Goal: Transaction & Acquisition: Complete application form

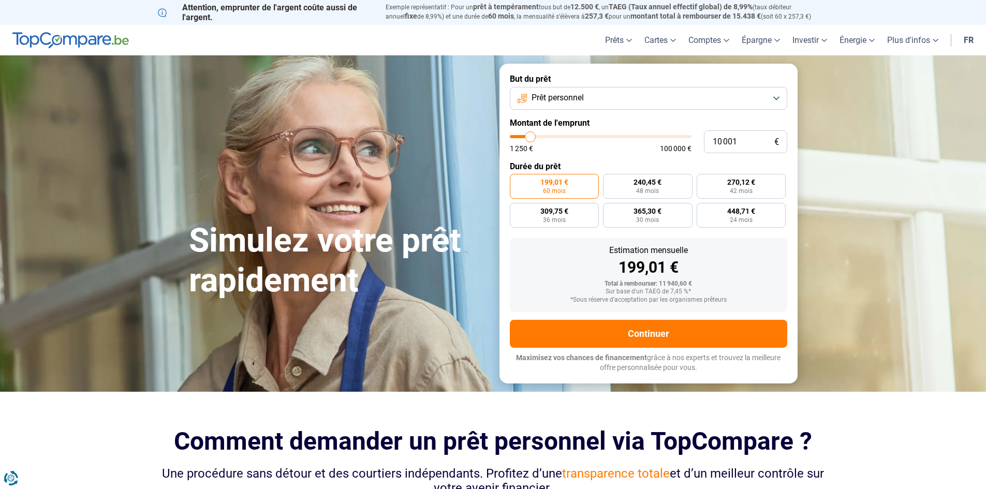
click at [596, 96] on button "Prêt personnel" at bounding box center [648, 98] width 277 height 23
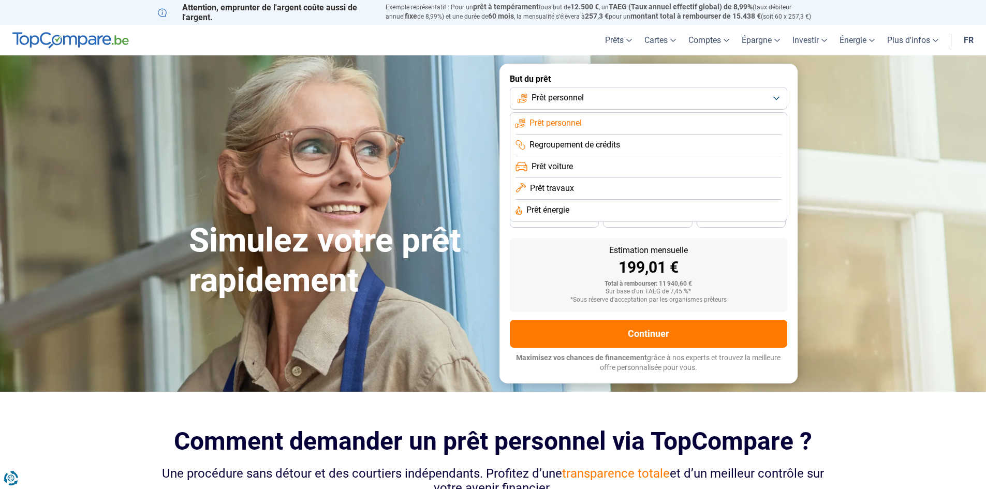
click at [596, 96] on button "Prêt personnel" at bounding box center [648, 98] width 277 height 23
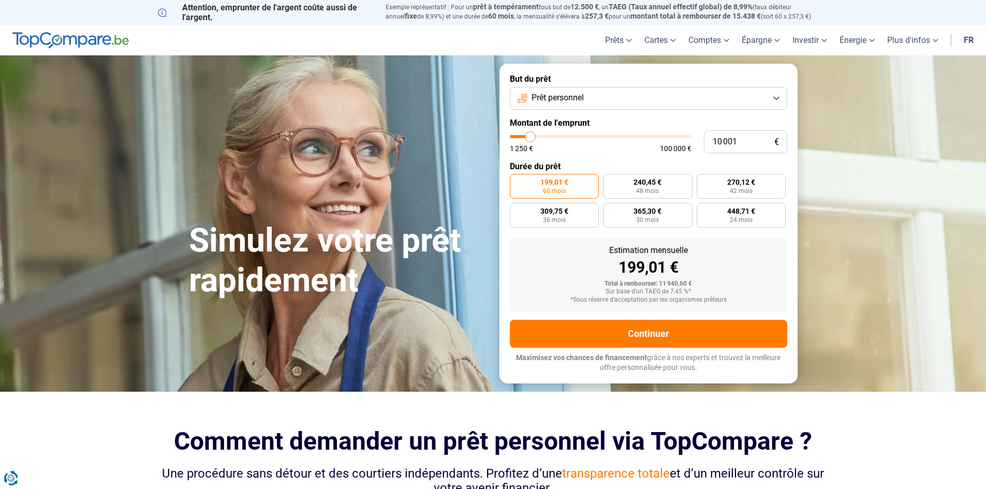
click at [640, 109] on button "Prêt personnel" at bounding box center [648, 98] width 277 height 23
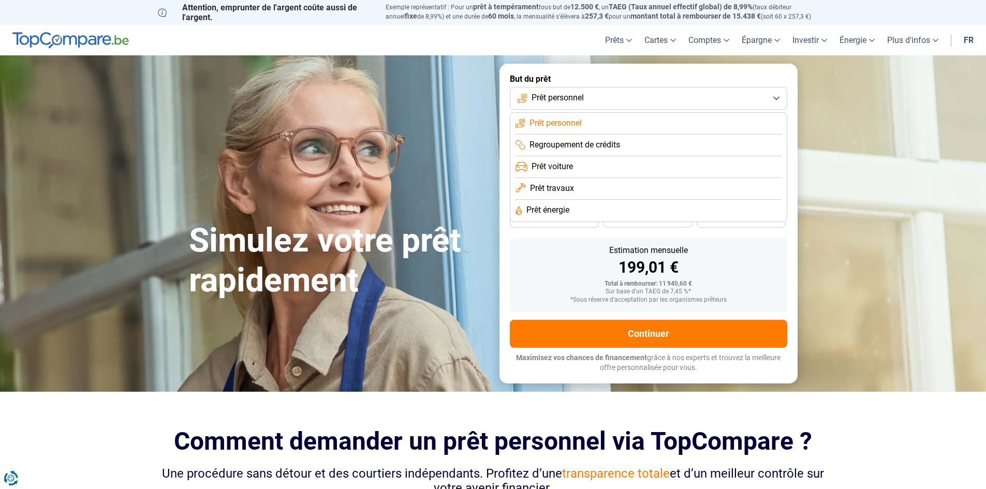
click at [609, 97] on button "Prêt personnel" at bounding box center [648, 98] width 277 height 23
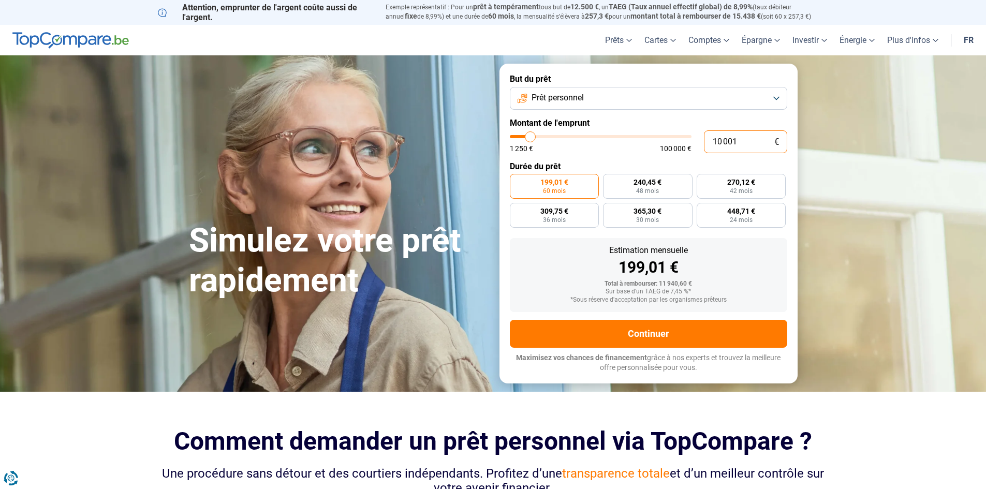
click at [727, 137] on input "10 001" at bounding box center [745, 141] width 83 height 23
type input "2"
type input "1250"
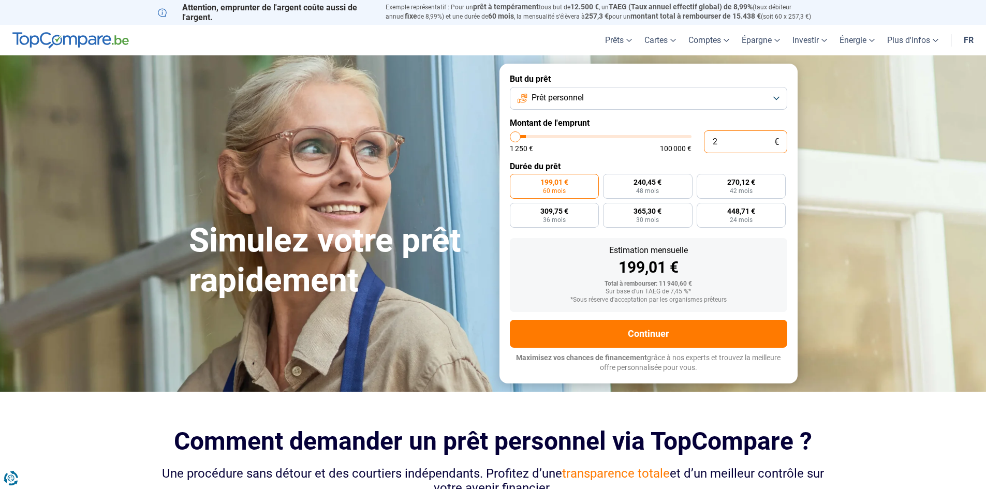
type input "21"
type input "1250"
type input "215"
type input "1250"
type input "2 150"
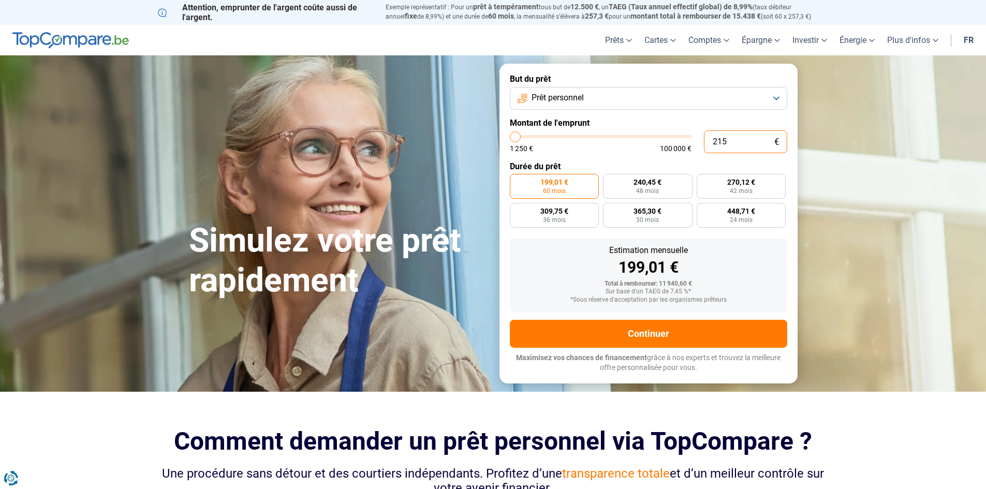
type input "2250"
type input "21 500"
type input "21500"
radio input "false"
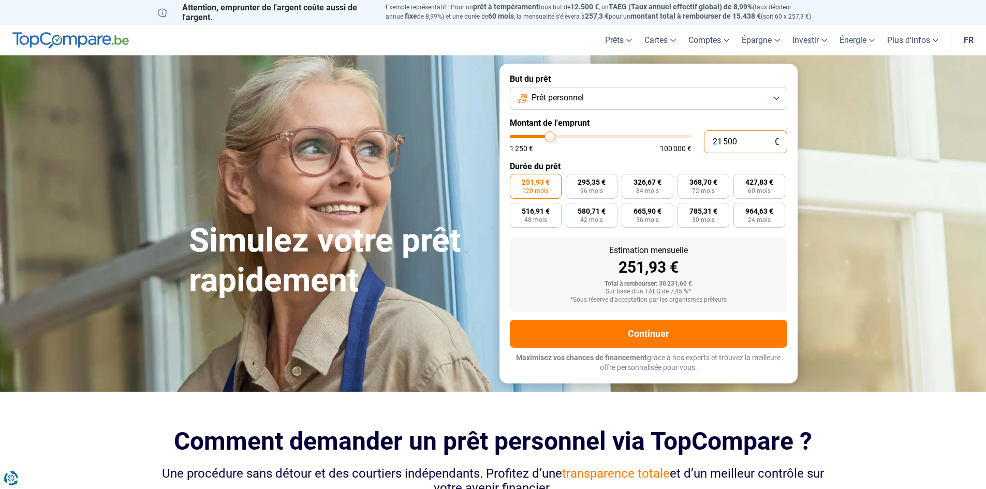
type input "21 500"
click at [649, 154] on form "But du prêt Prêt personnel Montant de l'emprunt 21 500 € 1 250 € 100 000 € Duré…" at bounding box center [648, 223] width 298 height 319
click at [527, 215] on span "516,91 €" at bounding box center [536, 211] width 28 height 7
click at [517, 210] on input "516,91 € 48 mois" at bounding box center [513, 206] width 7 height 7
radio input "true"
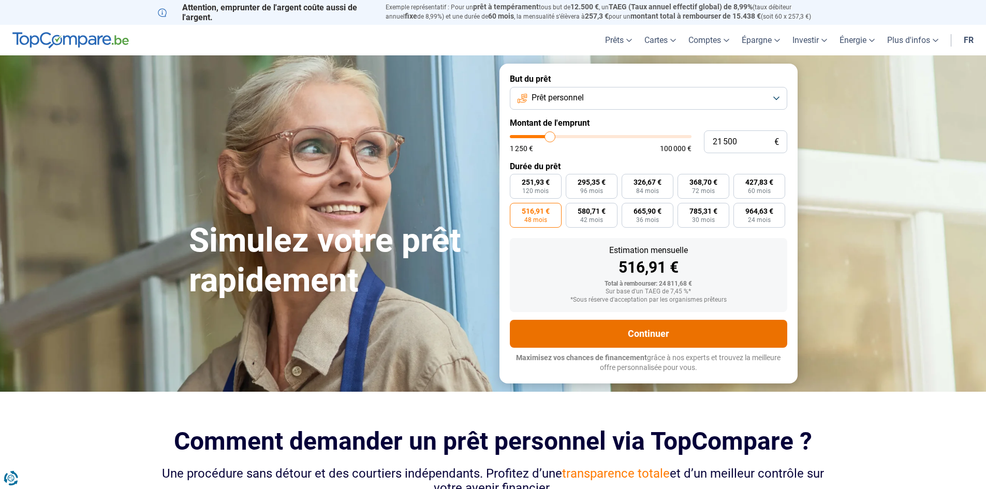
click at [669, 329] on button "Continuer" at bounding box center [648, 334] width 277 height 28
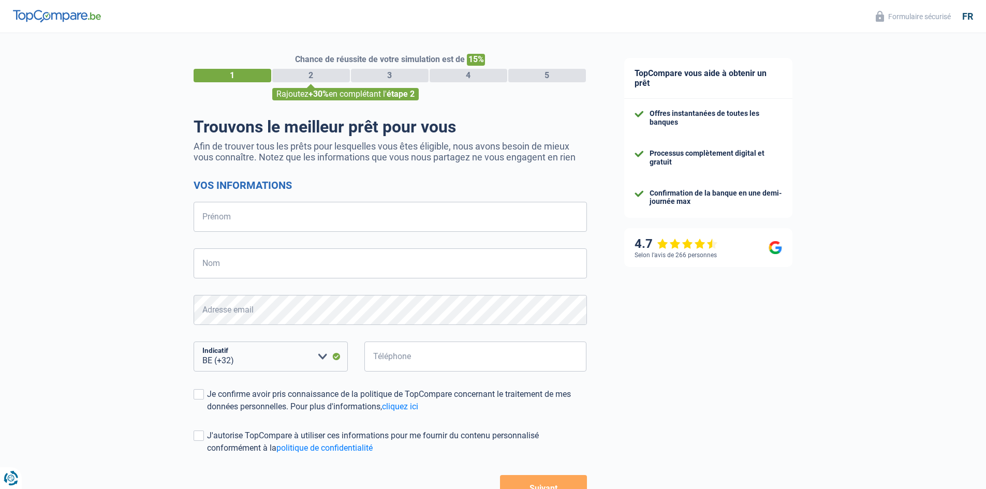
select select "32"
click at [245, 224] on input "Prénom" at bounding box center [390, 217] width 393 height 30
type input "Stefan"
type input "Iordache"
click at [419, 359] on input "Téléphone" at bounding box center [475, 357] width 223 height 30
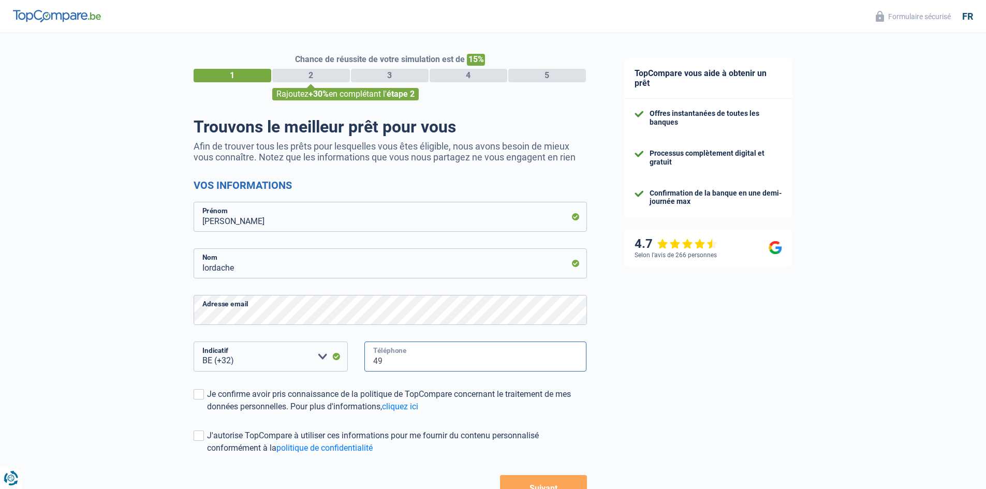
type input "4"
type input "497786065"
click at [201, 395] on span at bounding box center [199, 394] width 10 height 10
click at [207, 413] on input "Je confirme avoir pris connaissance de la politique de TopCompare concernant le…" at bounding box center [207, 413] width 0 height 0
click at [197, 436] on span at bounding box center [199, 436] width 10 height 10
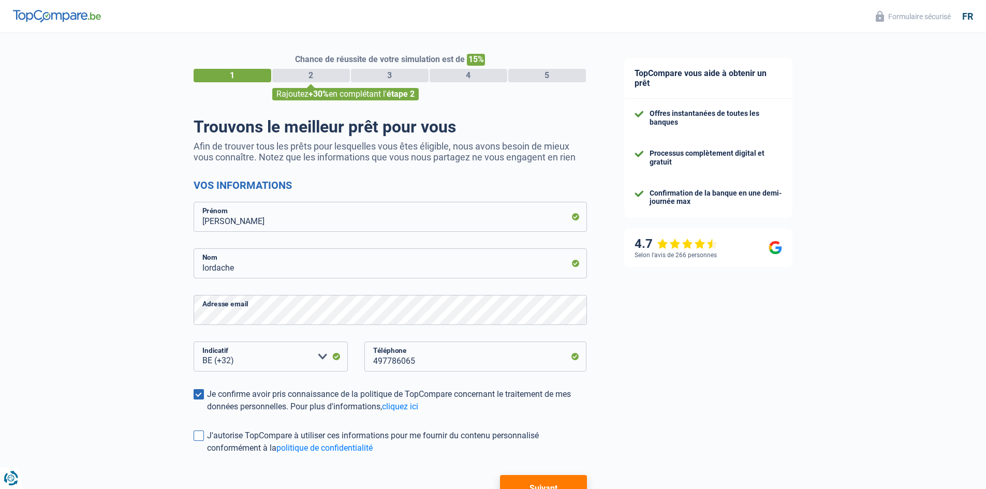
click at [207, 454] on input "J'autorise TopCompare à utiliser ces informations pour me fournir du contenu pe…" at bounding box center [207, 454] width 0 height 0
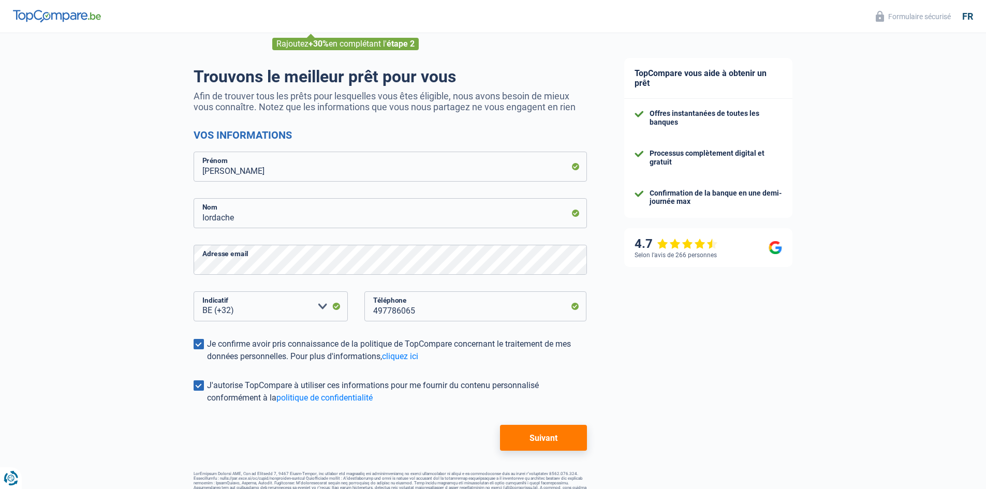
scroll to position [52, 0]
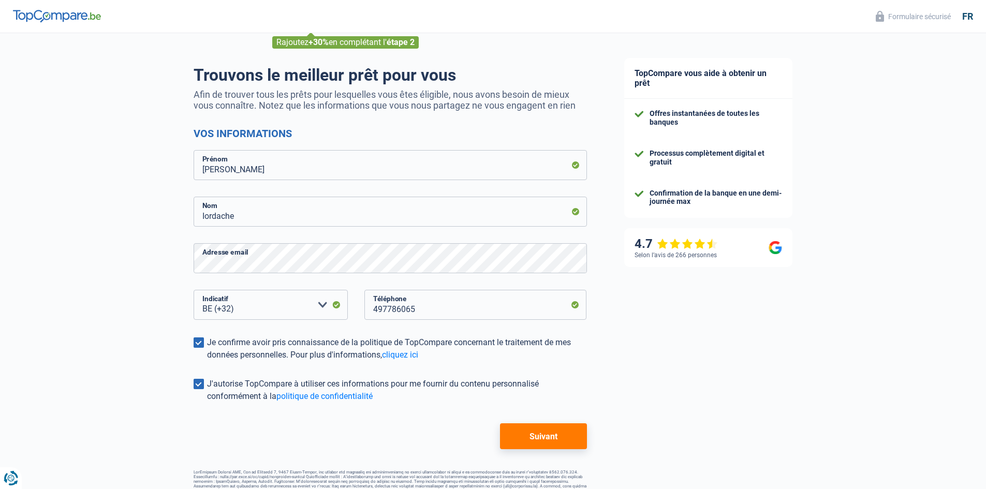
click at [534, 428] on button "Suivant" at bounding box center [543, 436] width 86 height 26
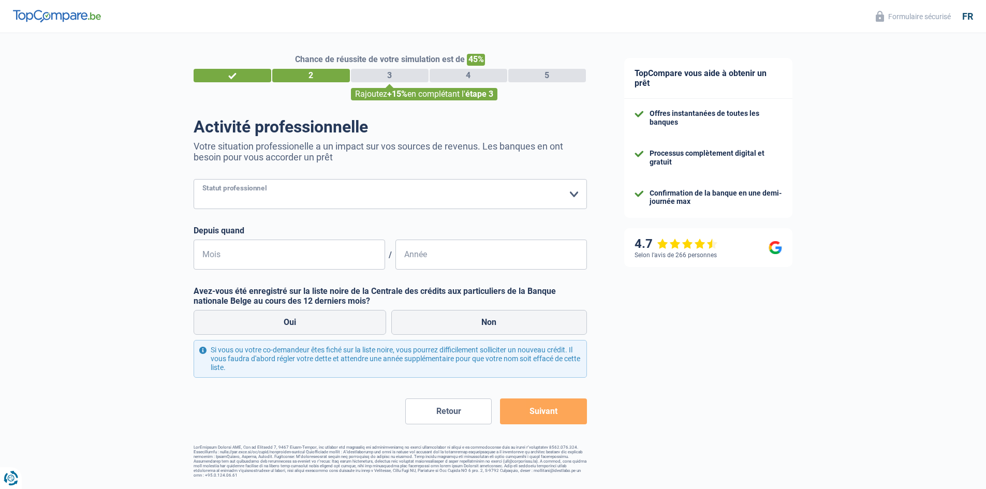
click at [273, 203] on select "Ouvrier Employé privé Employé public Invalide Indépendant Pensionné Chômeur Mut…" at bounding box center [390, 194] width 393 height 30
select select "privateEmployee"
click at [194, 180] on select "Ouvrier Employé privé Employé public Invalide Indépendant Pensionné Chômeur Mut…" at bounding box center [390, 194] width 393 height 30
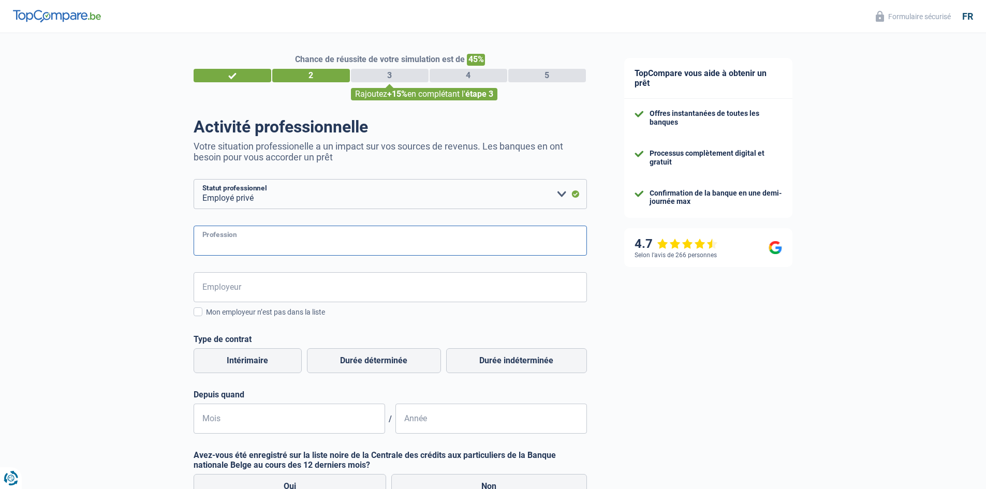
click at [275, 242] on input "Profession" at bounding box center [390, 241] width 393 height 30
type input "Courtier"
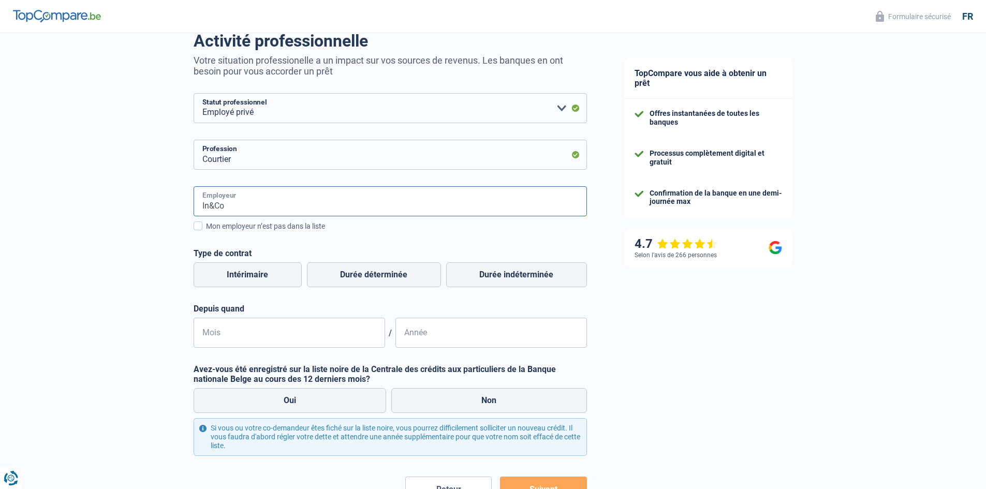
scroll to position [104, 0]
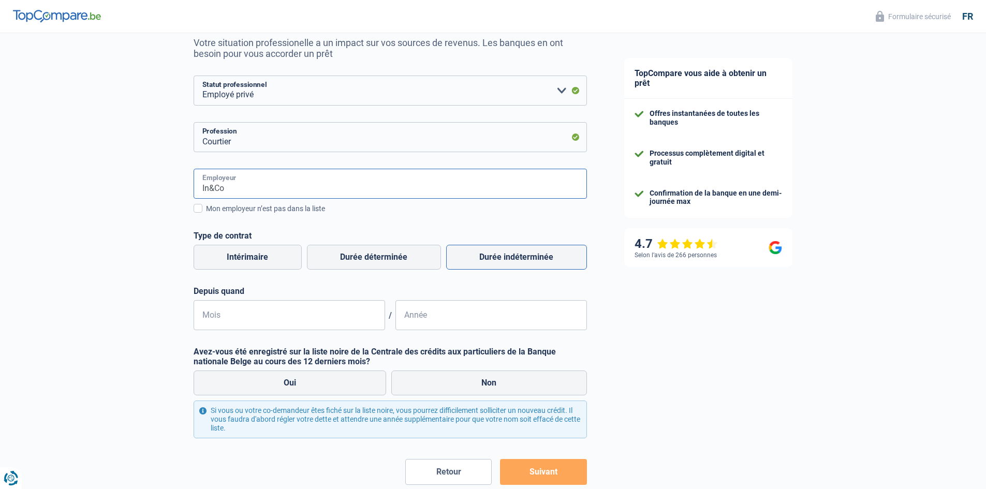
type input "In&Co"
click at [489, 260] on label "Durée indéterminée" at bounding box center [516, 257] width 141 height 25
click at [489, 260] on input "Durée indéterminée" at bounding box center [516, 257] width 141 height 25
radio input "true"
drag, startPoint x: 322, startPoint y: 312, endPoint x: 311, endPoint y: 322, distance: 15.4
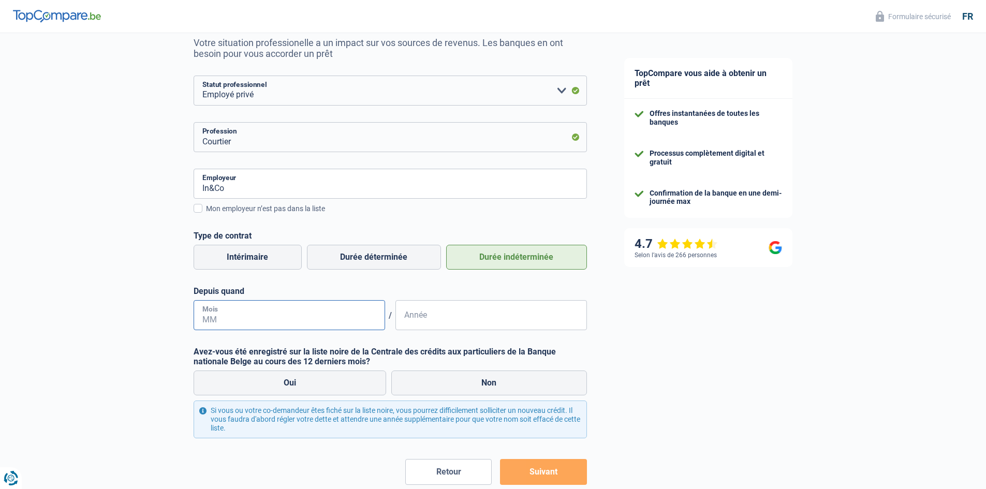
click at [311, 322] on input "Mois" at bounding box center [290, 315] width 192 height 30
type input "06"
type input "2024"
click at [474, 370] on div "Oui Non" at bounding box center [390, 383] width 399 height 30
click at [475, 373] on label "Non" at bounding box center [489, 383] width 196 height 25
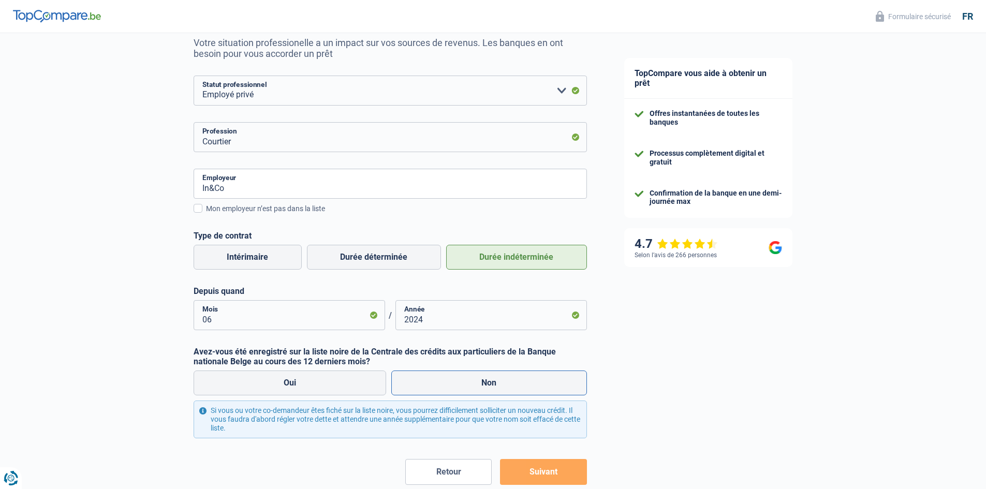
click at [475, 373] on input "Non" at bounding box center [489, 383] width 196 height 25
radio input "true"
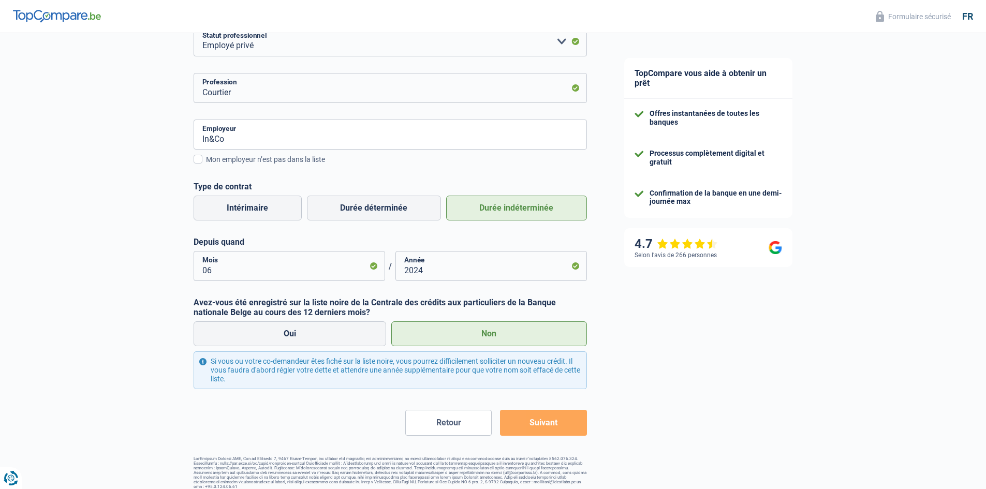
scroll to position [160, 0]
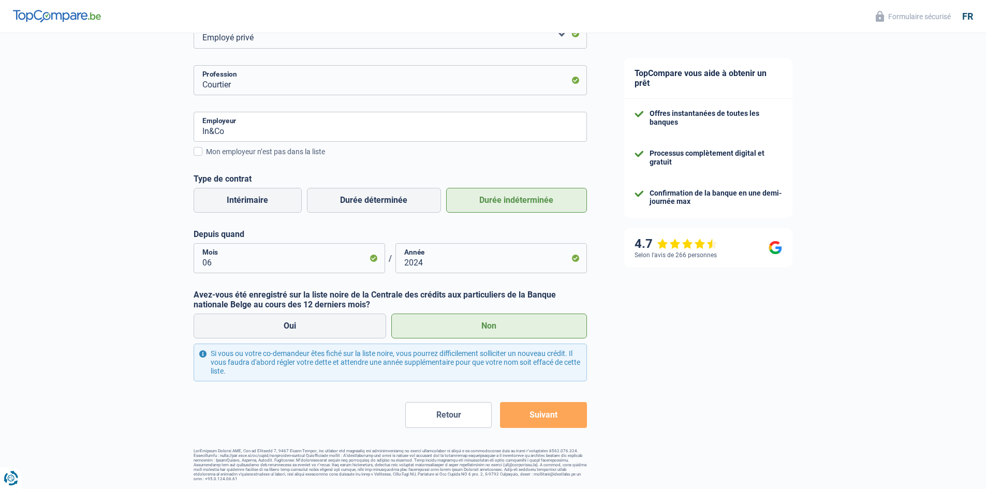
click at [558, 409] on button "Suivant" at bounding box center [543, 415] width 86 height 26
click at [555, 421] on button "Suivant" at bounding box center [543, 415] width 86 height 26
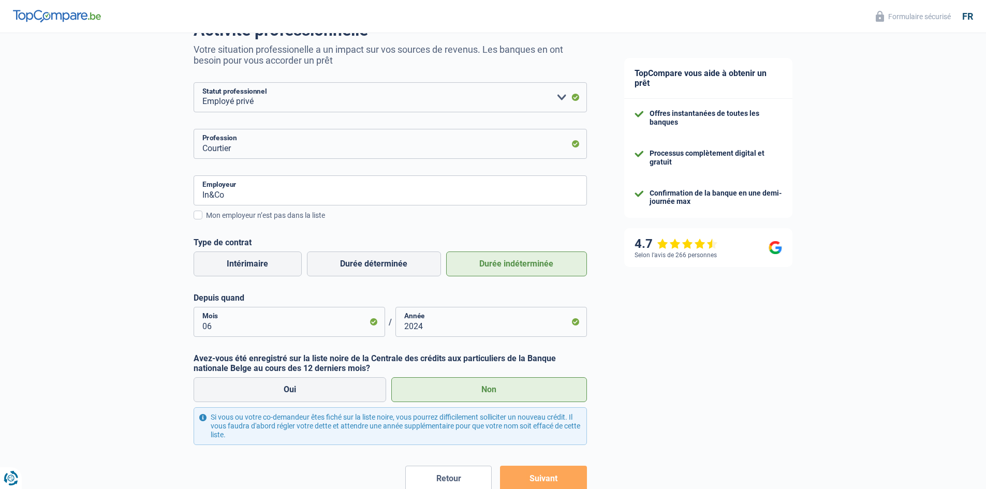
scroll to position [104, 0]
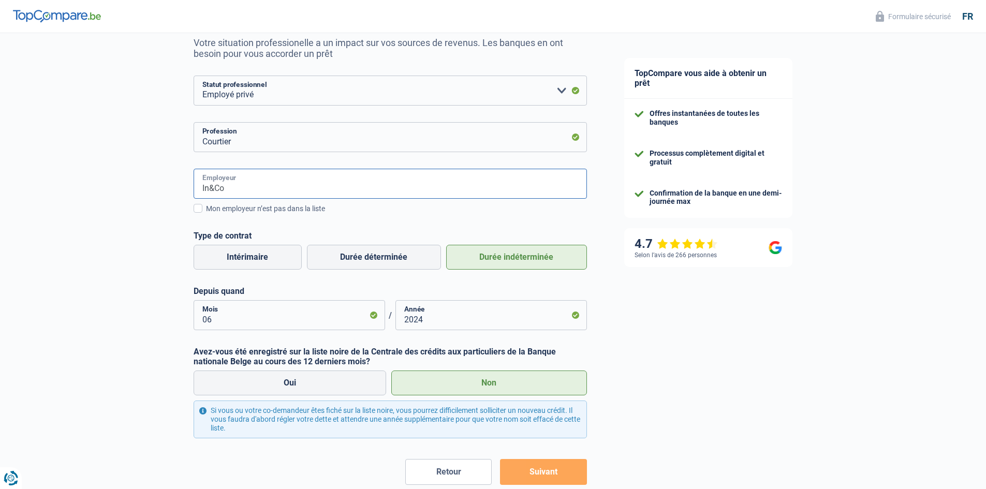
click at [274, 185] on input "In&Co" at bounding box center [390, 184] width 393 height 30
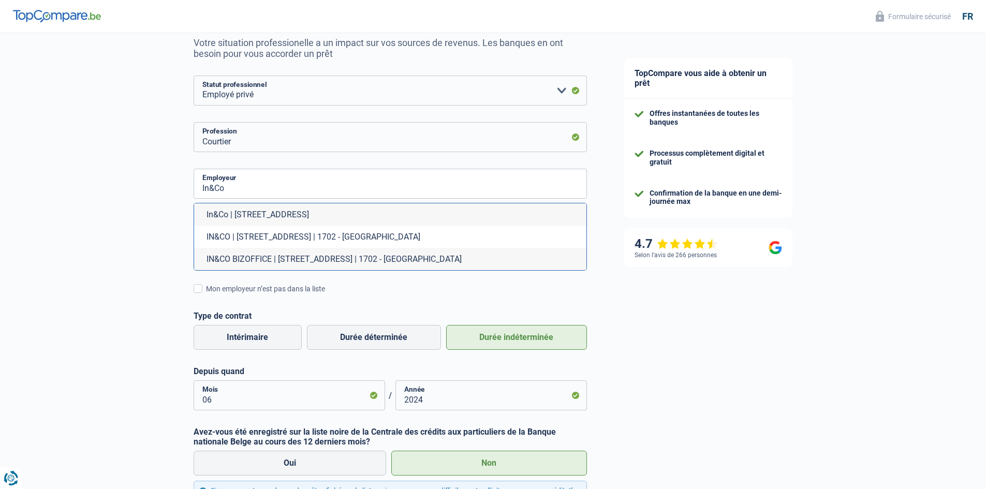
click at [306, 235] on li "IN&CO | Brusselstraat, 368 | 1702 - Dilbeek" at bounding box center [390, 237] width 392 height 22
type input "IN&CO | Brusselstraat, 368 | 1702 - Dilbeek"
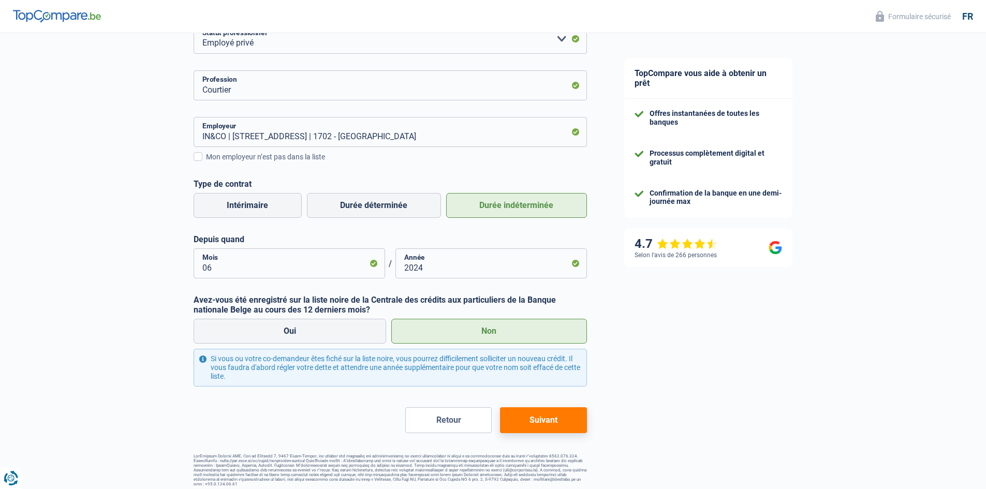
click at [569, 419] on button "Suivant" at bounding box center [543, 420] width 86 height 26
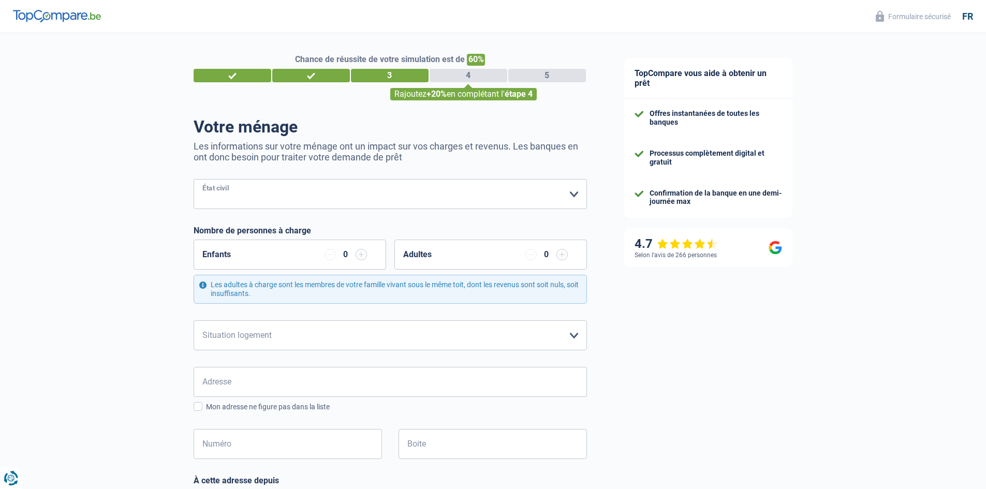
click at [305, 197] on select "Célibataire Marié(e) Cohabitant(e) légal(e) Divorcé(e) Veuf(ve) Séparé (de fait…" at bounding box center [390, 194] width 393 height 30
select select "single"
click at [194, 180] on select "Célibataire Marié(e) Cohabitant(e) légal(e) Divorcé(e) Veuf(ve) Séparé (de fait…" at bounding box center [390, 194] width 393 height 30
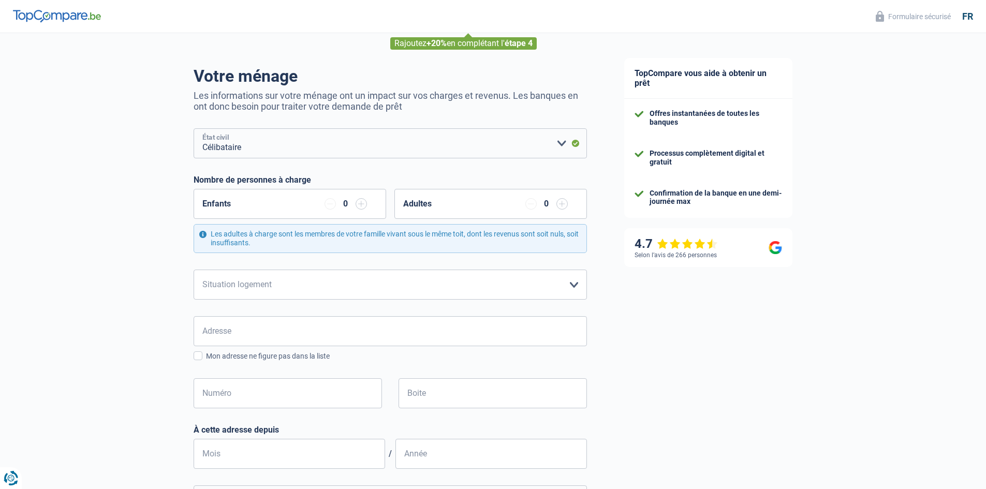
scroll to position [52, 0]
click at [342, 279] on select "Locataire Propriétaire avec prêt hypothécaire Propriétaire sans prêt hypothécai…" at bounding box center [390, 284] width 393 height 30
select select "liveWithParents"
click at [194, 269] on select "Locataire Propriétaire avec prêt hypothécaire Propriétaire sans prêt hypothécai…" at bounding box center [390, 284] width 393 height 30
click at [253, 338] on input "Adresse" at bounding box center [390, 330] width 393 height 30
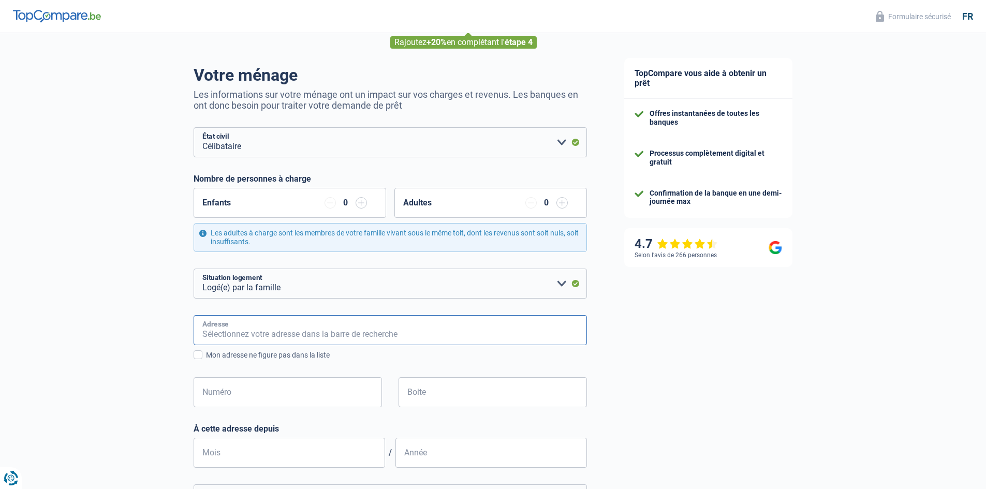
type input "Nijvelsesteenweg 103"
type input "Belgique"
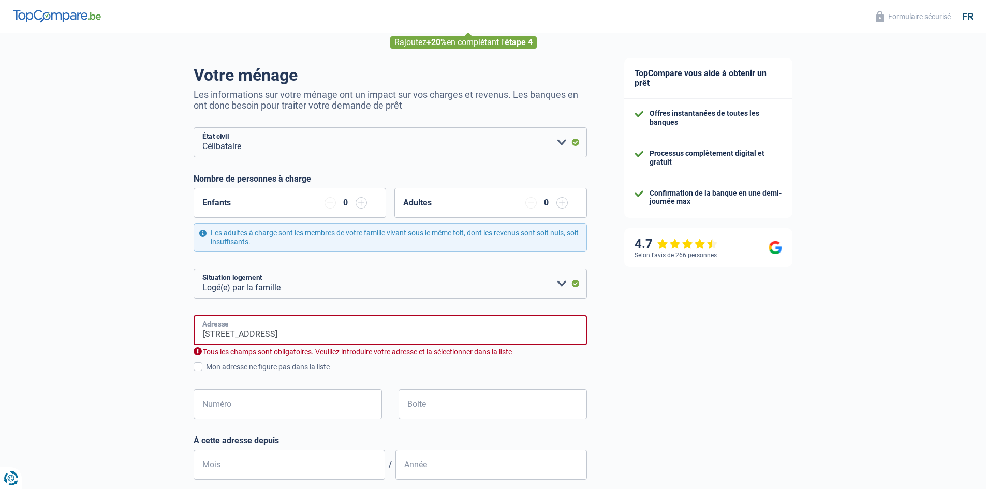
type input "Belgique"
click at [345, 338] on input "Nijvelsesteenweg 103" at bounding box center [390, 330] width 393 height 30
click at [355, 365] on body "Vous avez le contrôle de vos données Nous utilisons des cookies, tout comme nos…" at bounding box center [493, 197] width 986 height 499
click at [346, 340] on input "Nijvelsesteenweg 103" at bounding box center [390, 330] width 393 height 30
type input "Nijvelsesteenweg, 1500, Halle, BE"
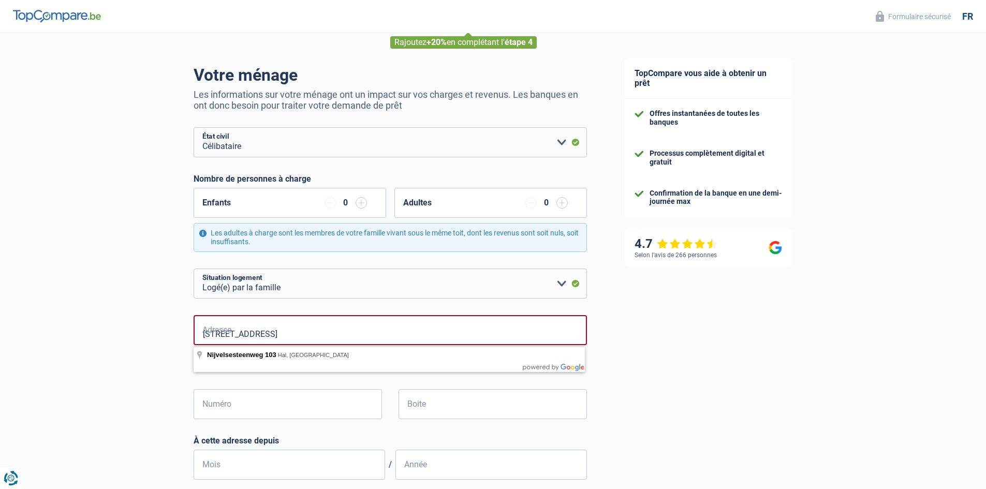
type input "103"
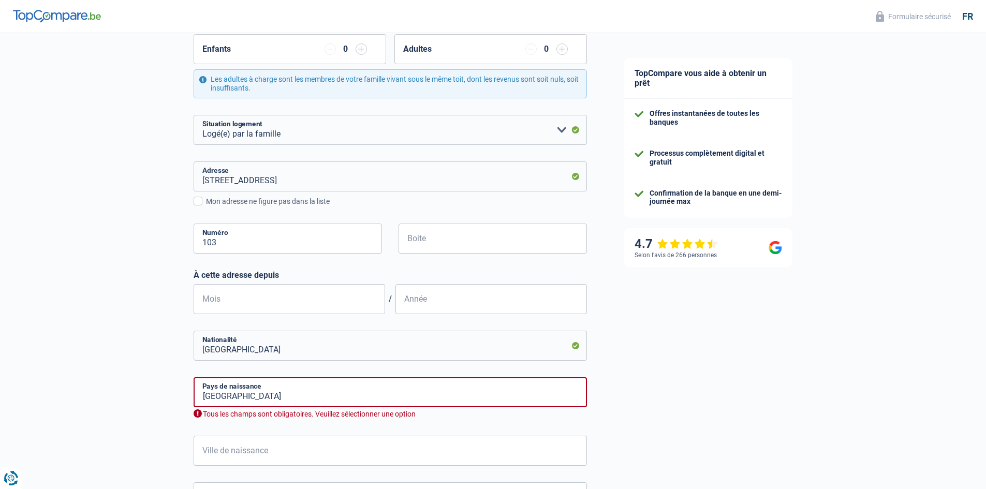
scroll to position [207, 0]
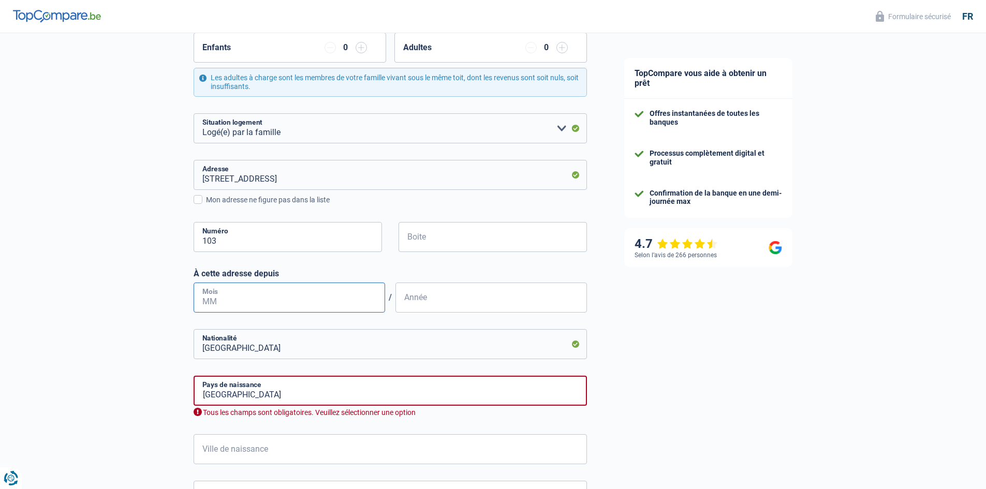
click at [285, 298] on input "Mois" at bounding box center [290, 298] width 192 height 30
type input "07"
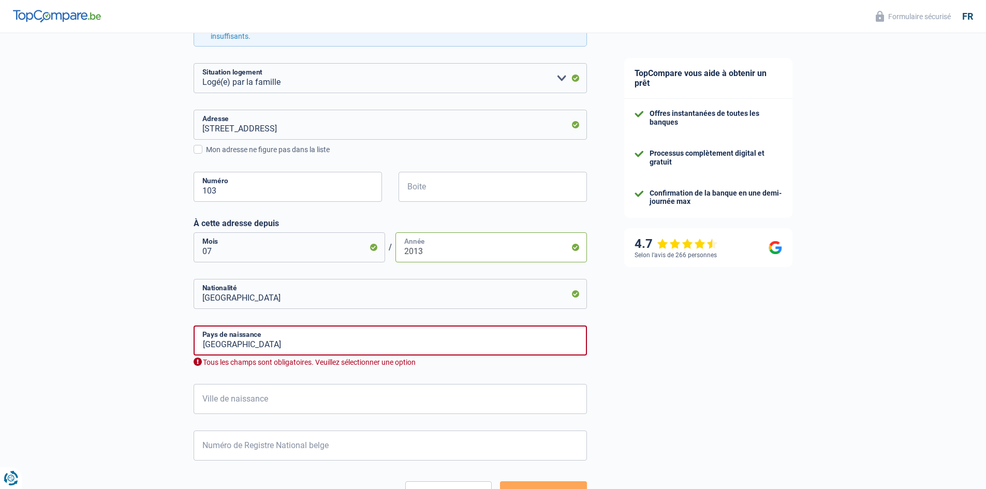
scroll to position [259, 0]
type input "2013"
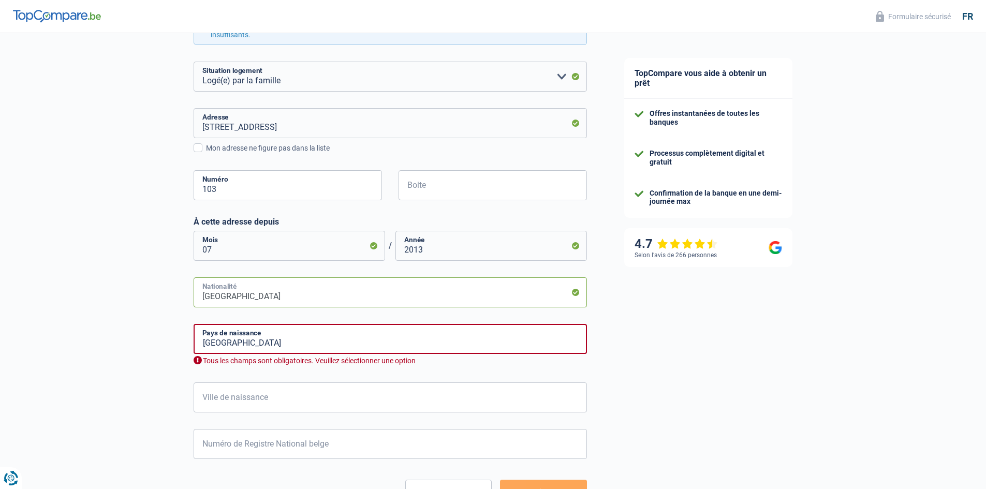
click at [331, 293] on input "Belgique" at bounding box center [390, 292] width 393 height 30
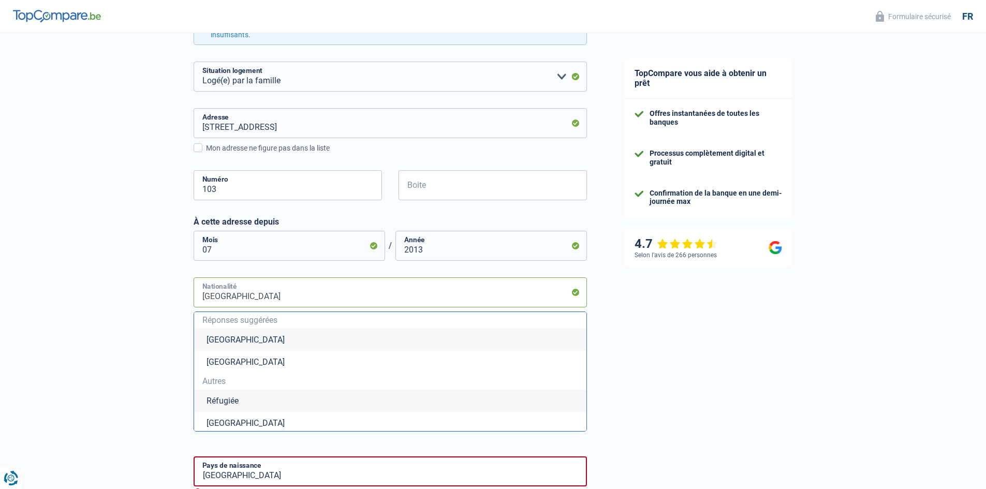
type input "BelgiqueR"
type input "O"
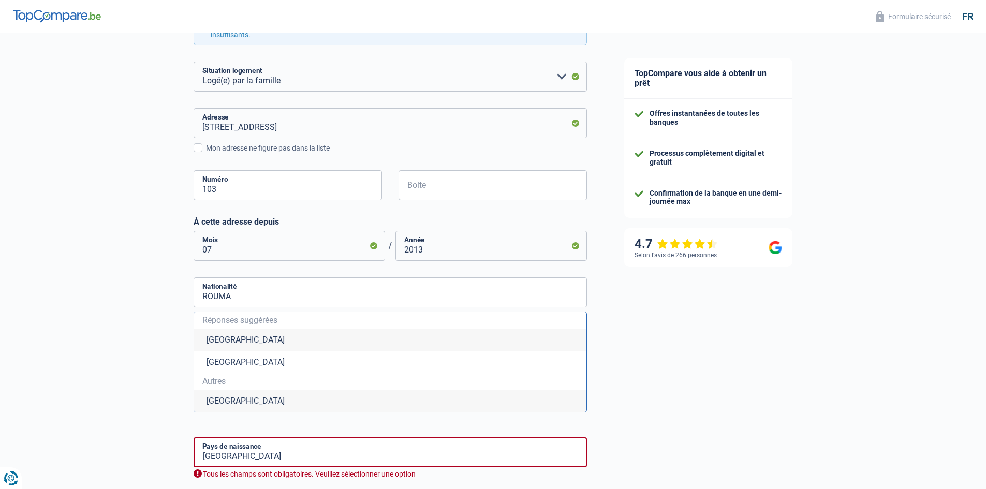
click at [262, 394] on li "Roumanie" at bounding box center [390, 401] width 392 height 22
type input "Roumanie"
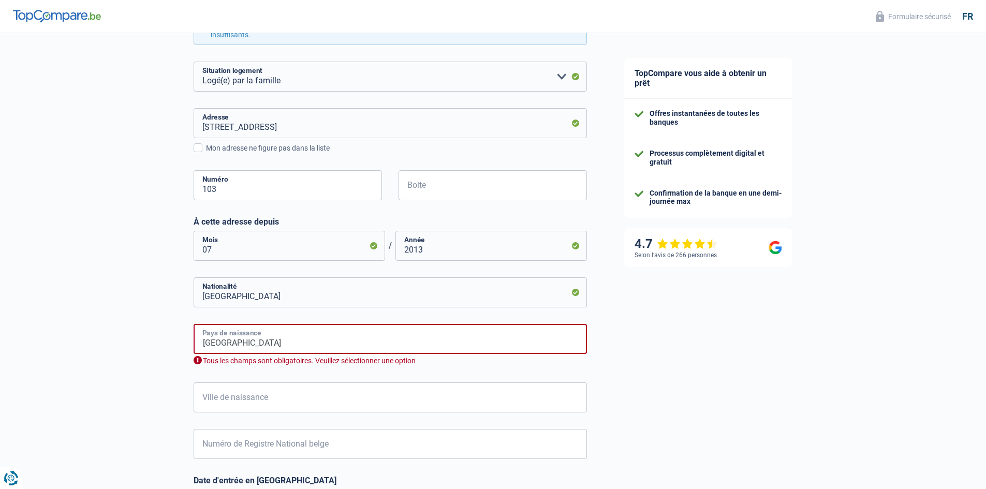
click at [278, 352] on input "Belgique" at bounding box center [390, 339] width 393 height 30
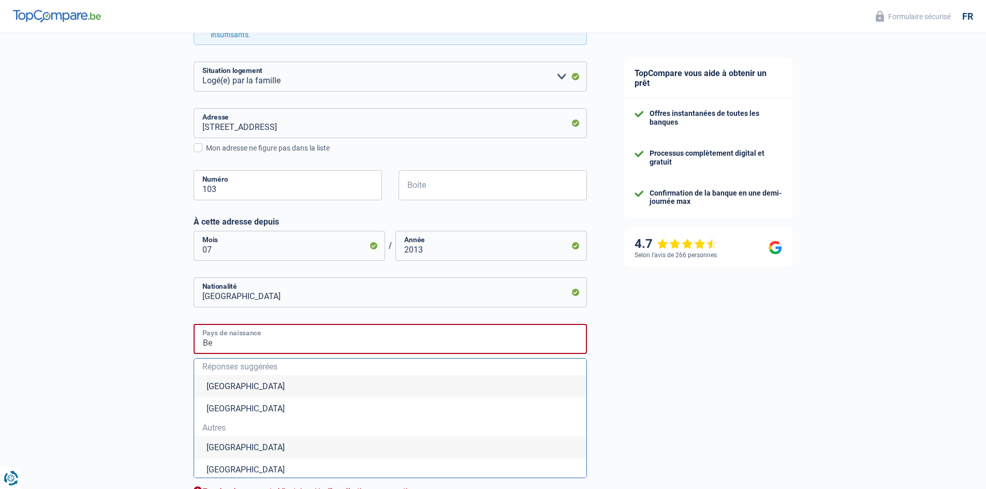
type input "B"
click at [299, 445] on li "Roumanie" at bounding box center [390, 447] width 392 height 22
type input "Roumanie"
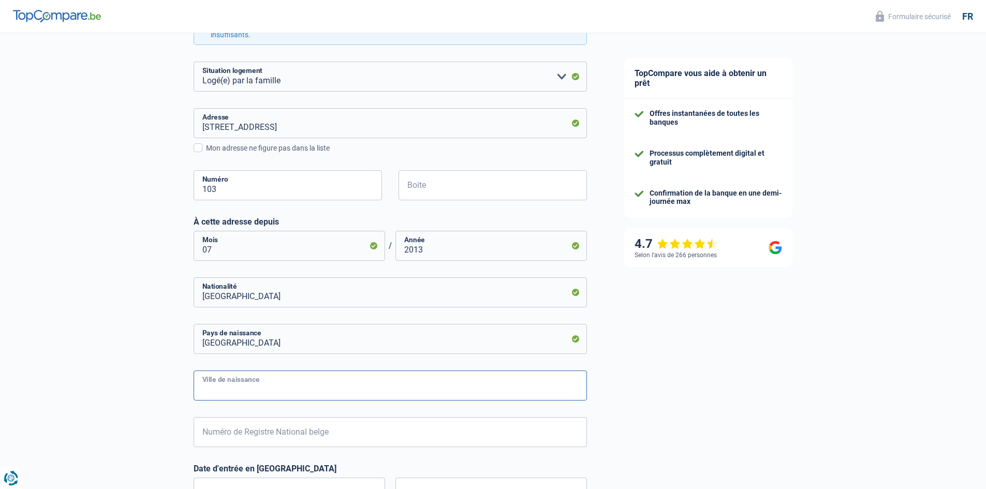
click at [286, 393] on input "Ville de naissance" at bounding box center [390, 386] width 393 height 30
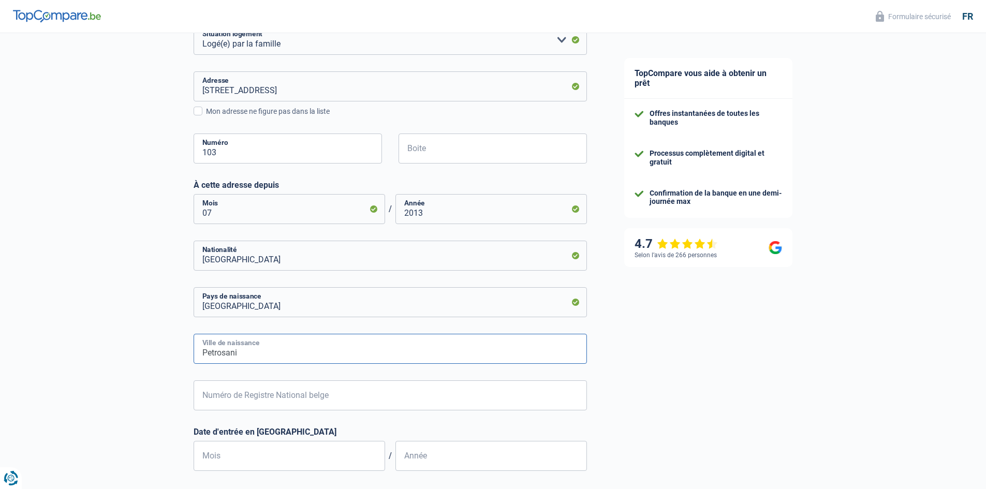
scroll to position [385, 0]
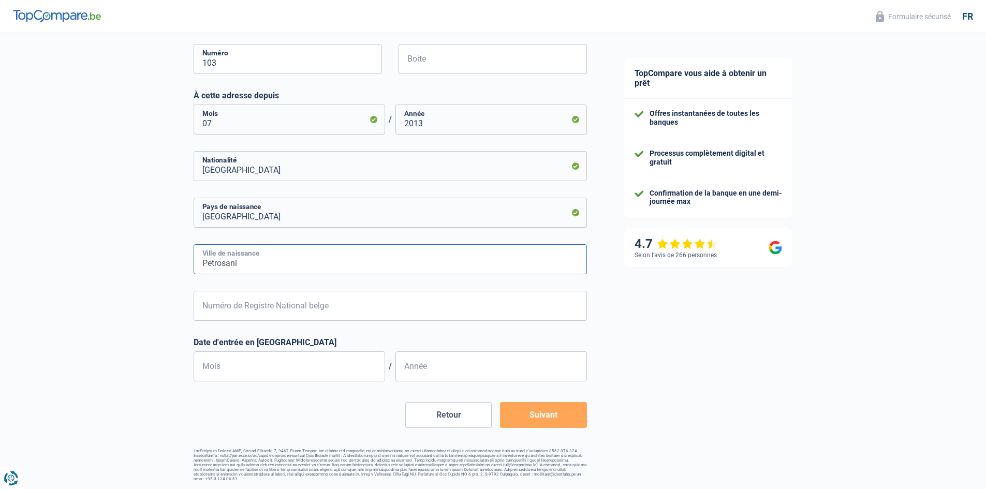
type input "Petrosani"
click at [251, 302] on input "Numéro de Registre National belge" at bounding box center [390, 306] width 393 height 30
type input "3"
type input "99.07.31-445.74"
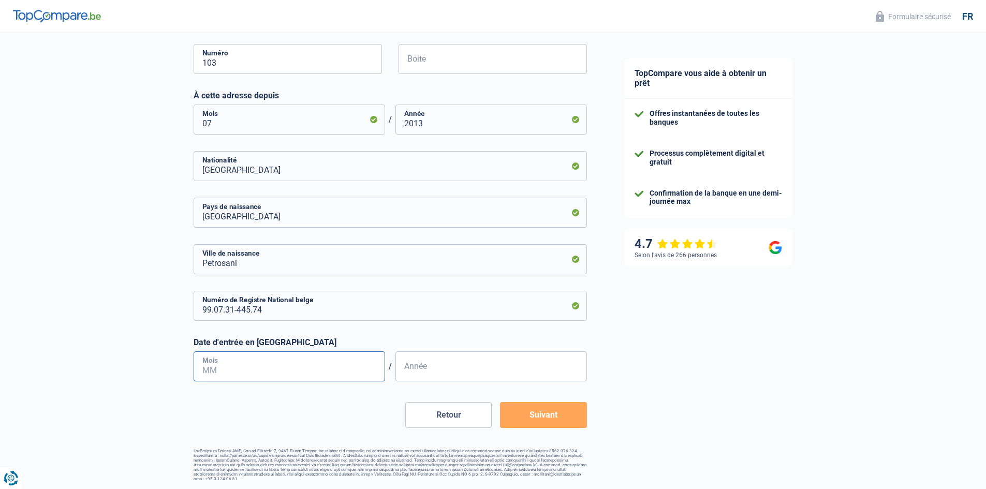
click at [278, 359] on input "Mois" at bounding box center [290, 366] width 192 height 30
type input "07"
click at [424, 361] on input "Année" at bounding box center [491, 366] width 192 height 30
type input "2007"
click at [566, 417] on button "Suivant" at bounding box center [543, 415] width 86 height 26
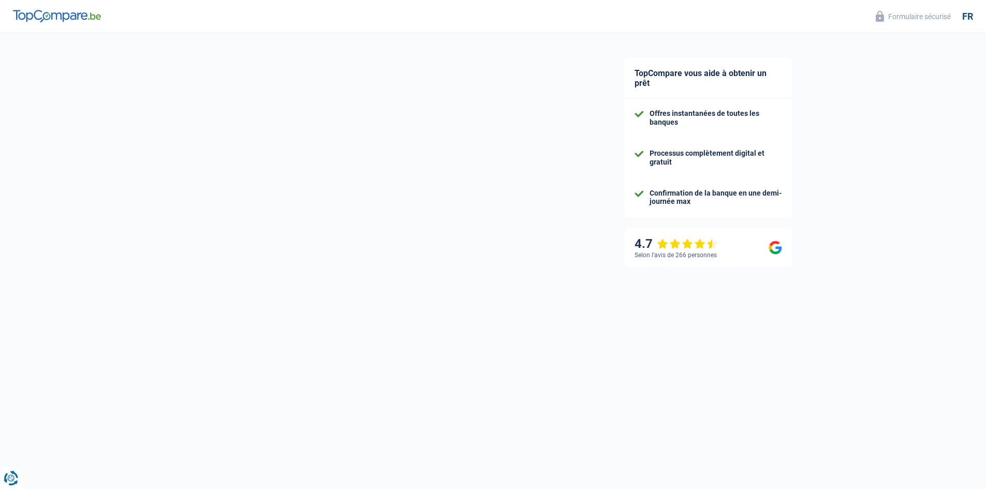
select select "netSalary"
select select "mealVouchers"
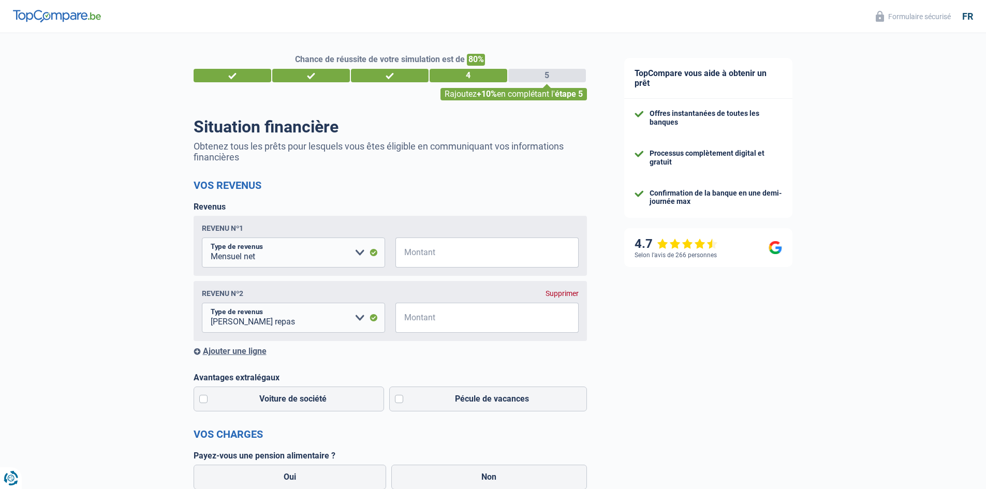
click at [404, 252] on span "€" at bounding box center [401, 253] width 13 height 30
click at [448, 273] on div "Revenu nº1 Allocation d'handicap Allocations chômage Allocations familiales Chè…" at bounding box center [390, 246] width 393 height 60
click at [448, 264] on input "Montant" at bounding box center [493, 253] width 170 height 30
type input "2.050"
click at [435, 316] on input "Montant" at bounding box center [493, 318] width 170 height 30
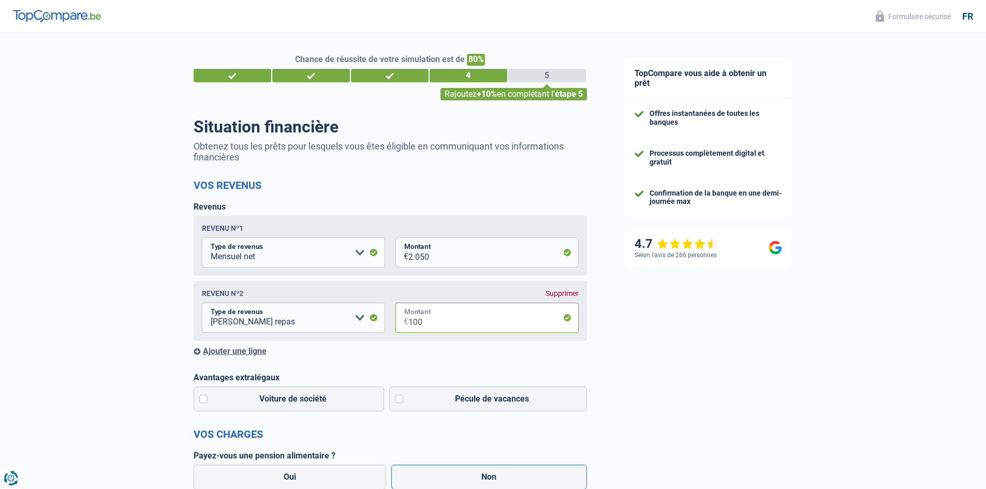
type input "100"
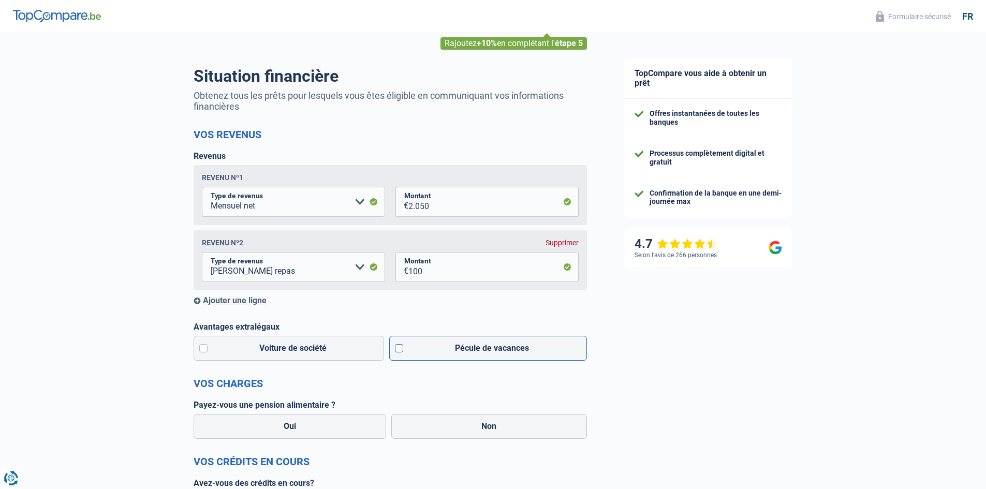
scroll to position [52, 0]
click at [440, 356] on label "Pécule de vacances" at bounding box center [488, 347] width 198 height 25
click at [440, 356] on input "Pécule de vacances" at bounding box center [488, 347] width 198 height 25
checkbox input "true"
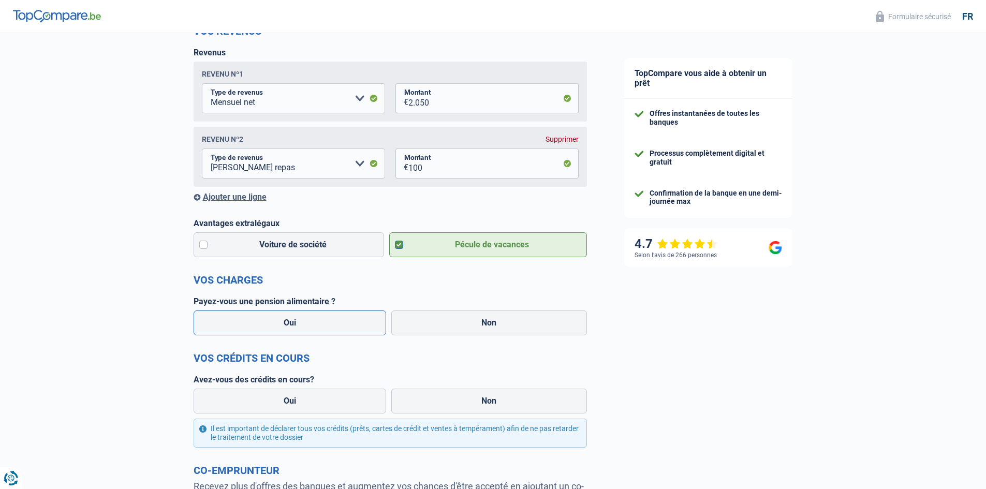
scroll to position [155, 0]
click at [315, 323] on label "Oui" at bounding box center [290, 322] width 193 height 25
click at [315, 323] on input "Oui" at bounding box center [290, 322] width 193 height 25
radio input "true"
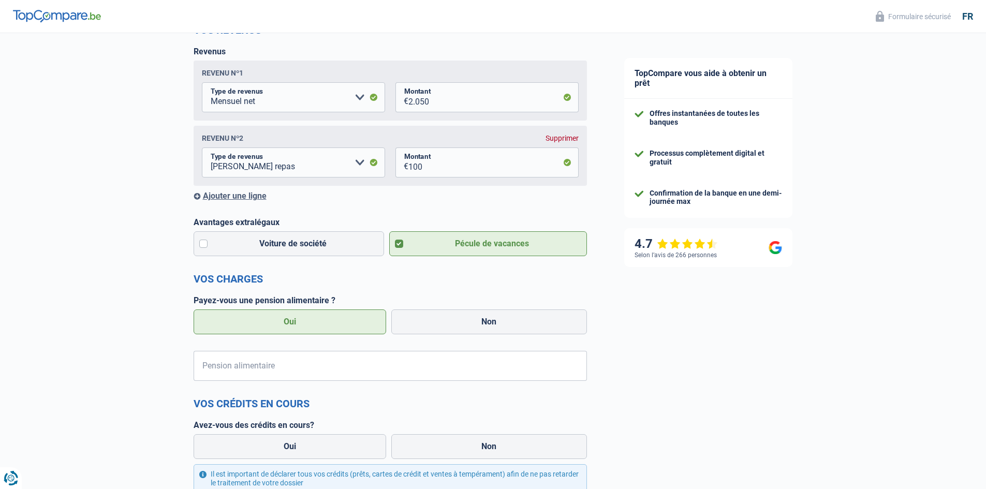
click at [484, 343] on form "Vos revenus Revenus Revenu nº1 Allocation d'handicap Allocations chômage Alloca…" at bounding box center [390, 337] width 393 height 626
click at [483, 332] on label "Non" at bounding box center [489, 322] width 196 height 25
click at [483, 332] on input "Non" at bounding box center [489, 322] width 196 height 25
radio input "true"
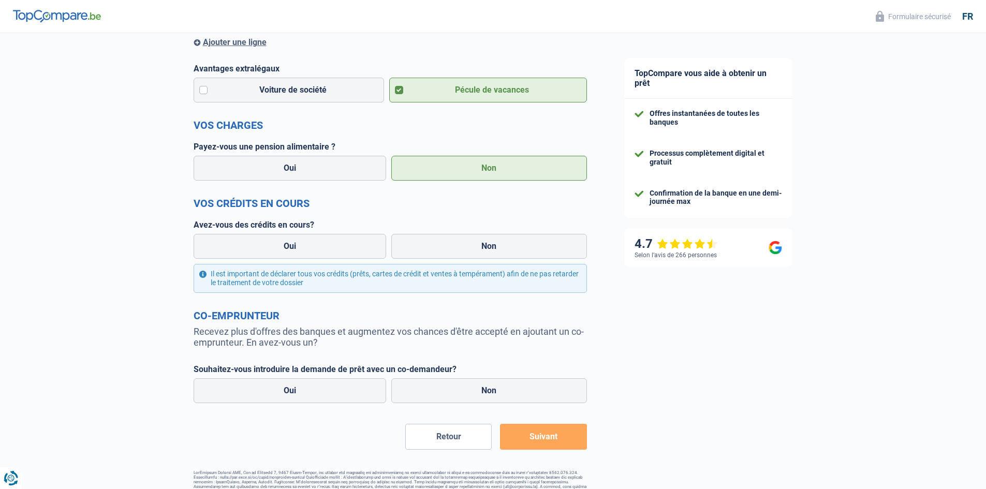
scroll to position [311, 0]
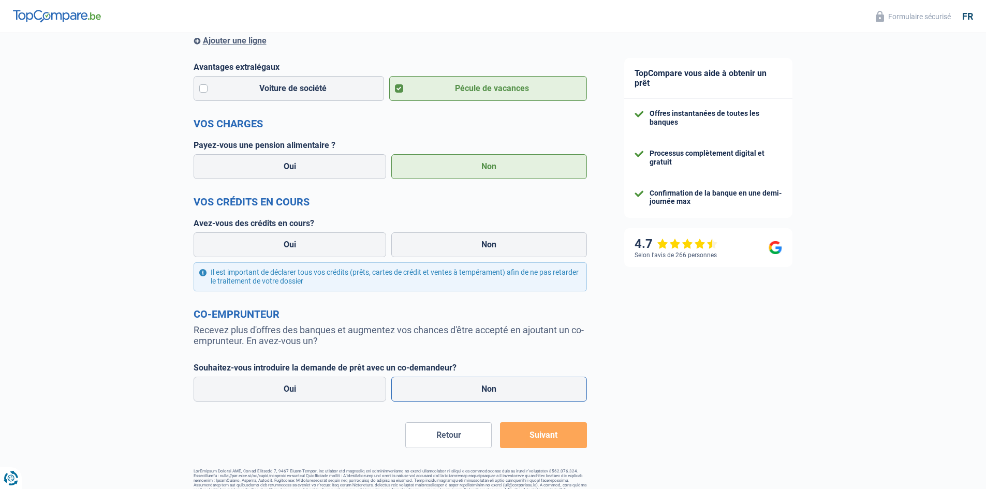
click at [451, 387] on label "Non" at bounding box center [489, 389] width 196 height 25
click at [451, 387] on input "Non" at bounding box center [489, 389] width 196 height 25
radio input "true"
click at [274, 246] on label "Oui" at bounding box center [290, 244] width 193 height 25
click at [274, 246] on input "Oui" at bounding box center [290, 244] width 193 height 25
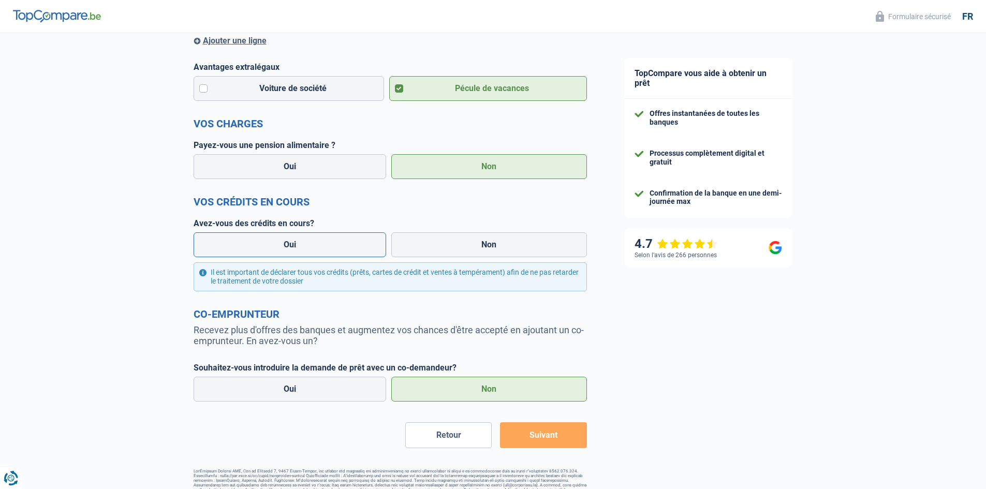
radio input "true"
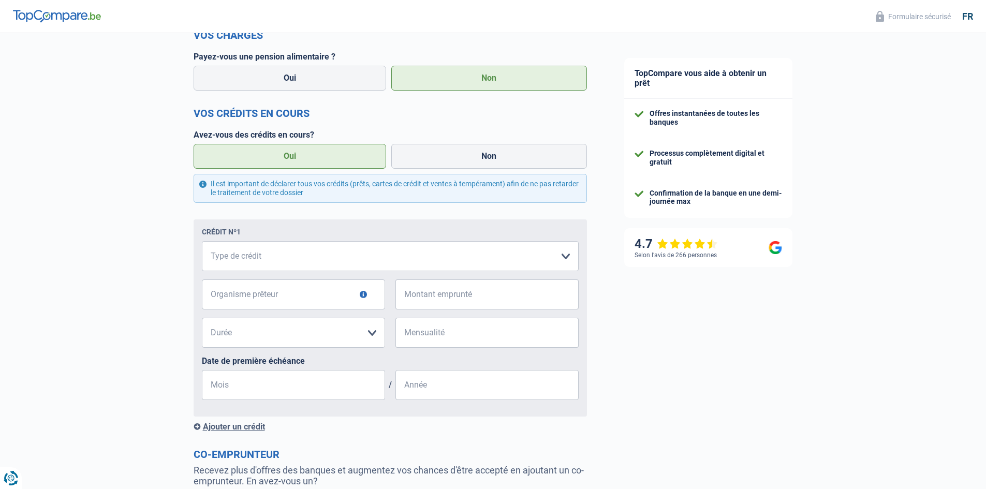
scroll to position [414, 0]
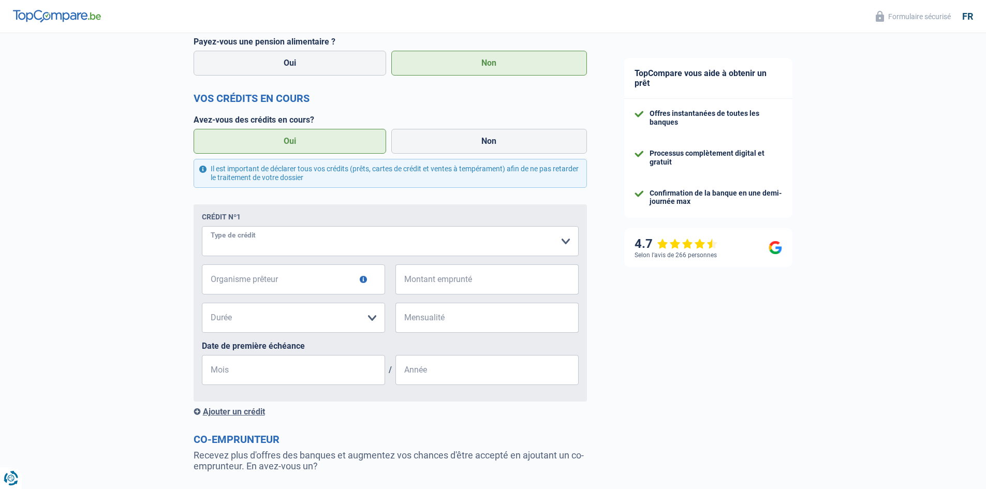
click at [287, 248] on select "Carte ou ouverture de crédit Prêt hypothécaire Vente à tempérament Prêt à tempé…" at bounding box center [390, 241] width 377 height 30
select select "carLoan"
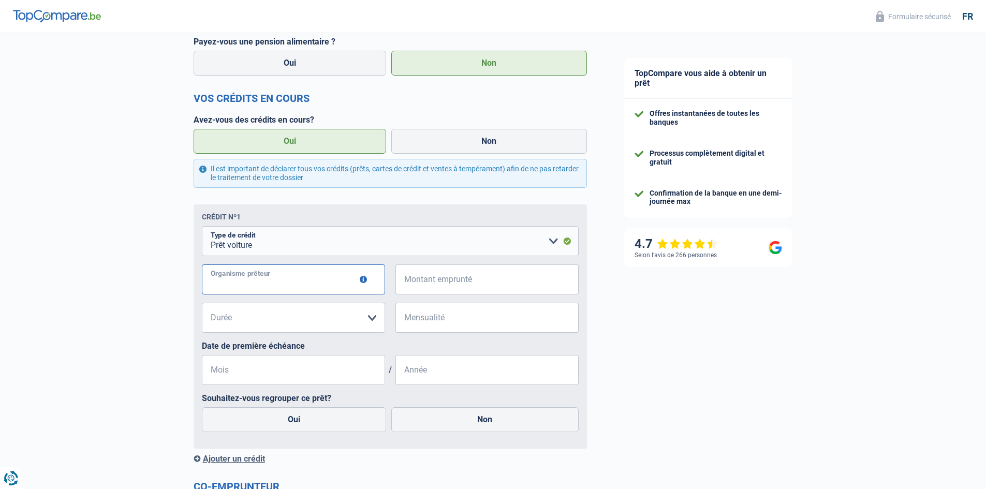
click at [263, 277] on input "Organisme prêteur" at bounding box center [293, 279] width 183 height 30
click at [241, 289] on input "Organisme prêteur" at bounding box center [293, 279] width 183 height 30
type input "Belfius"
click at [436, 282] on input "Montant emprunté" at bounding box center [493, 279] width 170 height 30
type input "19.500"
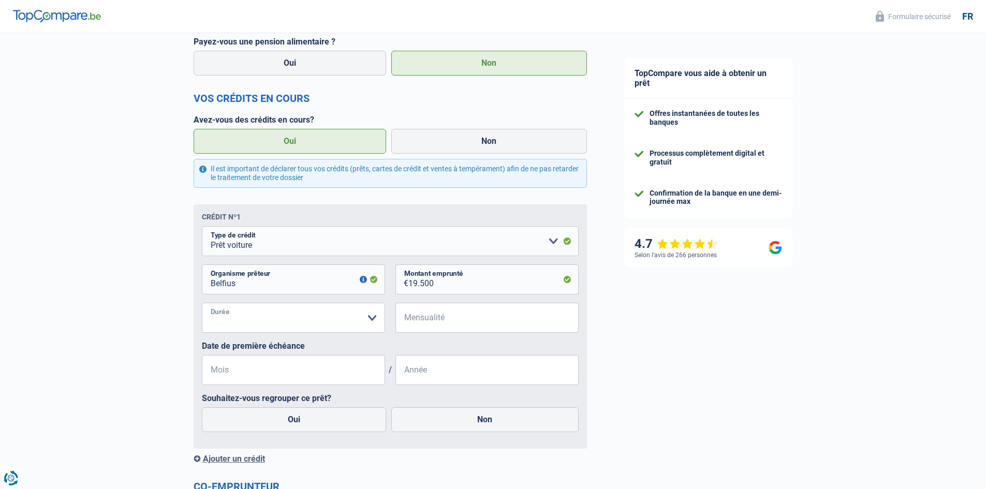
click at [257, 323] on select "12 mois 18 mois 24 mois 30 mois 36 mois 42 mois 48 mois 60 mois 72 mois 84 mois…" at bounding box center [293, 318] width 183 height 30
select select "60"
click at [202, 305] on select "12 mois 18 mois 24 mois 30 mois 36 mois 42 mois 48 mois 60 mois 72 mois 84 mois…" at bounding box center [293, 318] width 183 height 30
click at [413, 321] on input "Mensualité" at bounding box center [493, 318] width 170 height 30
type input "368"
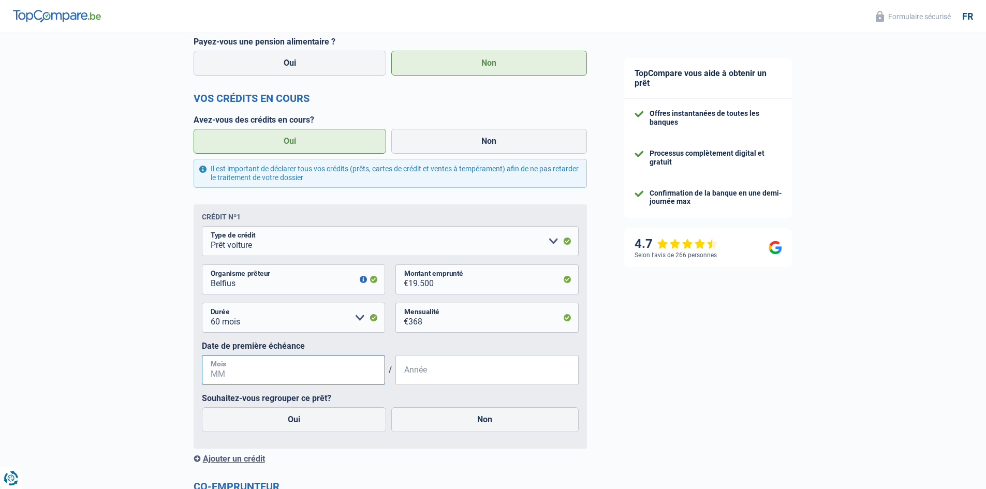
click at [345, 376] on input "Mois" at bounding box center [293, 370] width 183 height 30
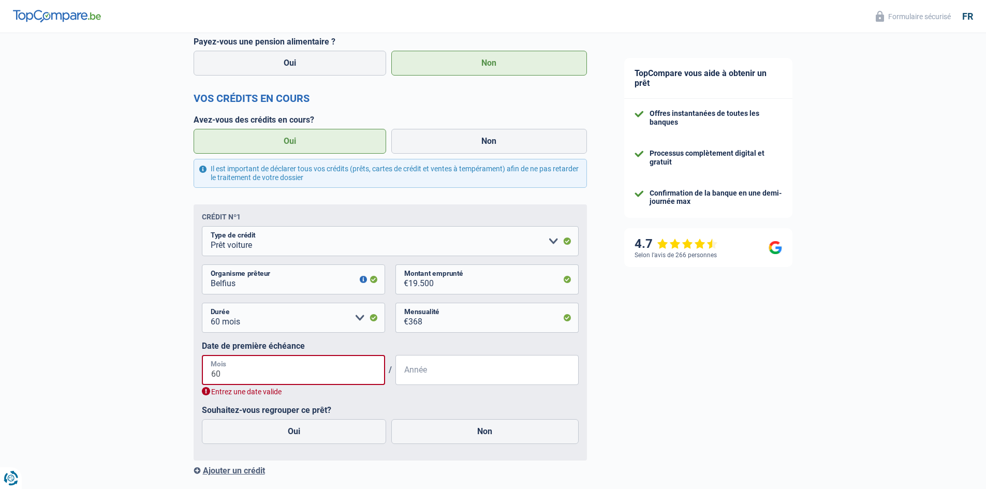
type input "6"
type input "07"
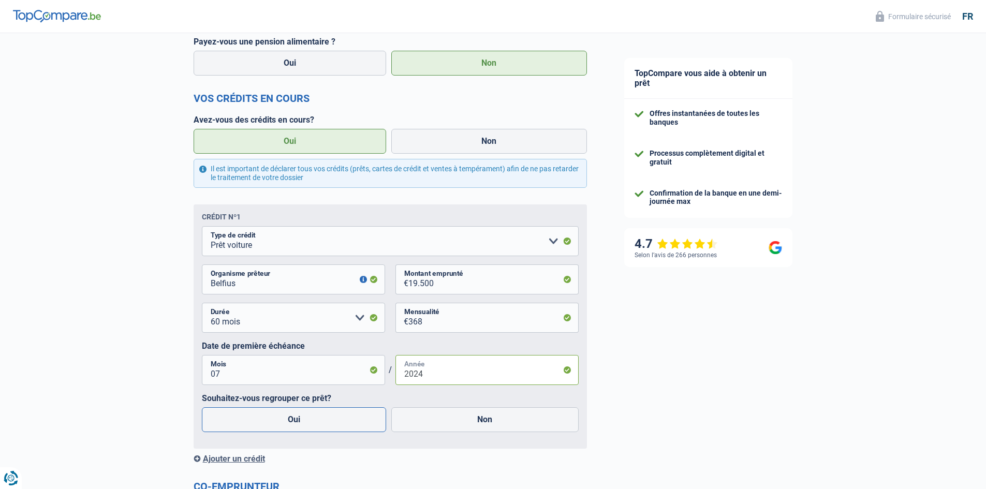
type input "2024"
click at [331, 418] on label "Oui" at bounding box center [294, 419] width 185 height 25
click at [331, 418] on input "Oui" at bounding box center [294, 419] width 185 height 25
radio input "true"
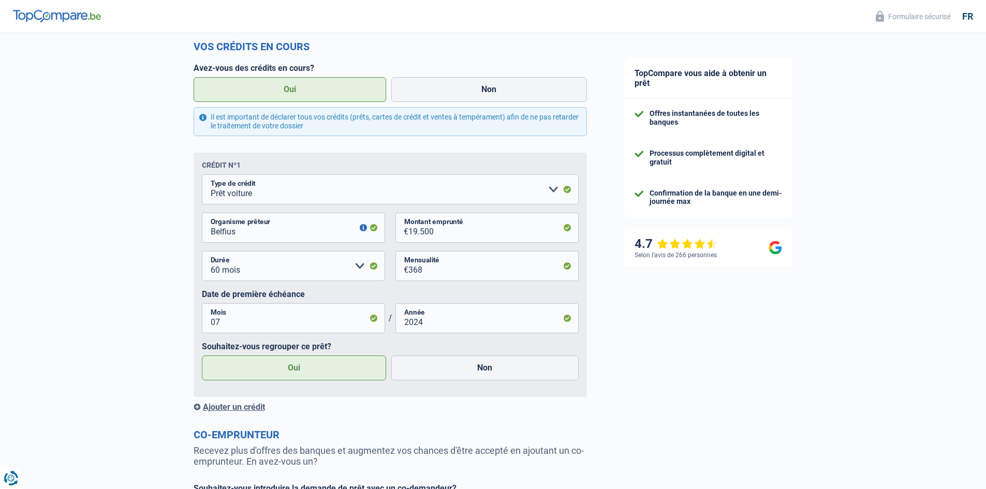
click at [250, 409] on div "Ajouter un crédit" at bounding box center [390, 407] width 393 height 10
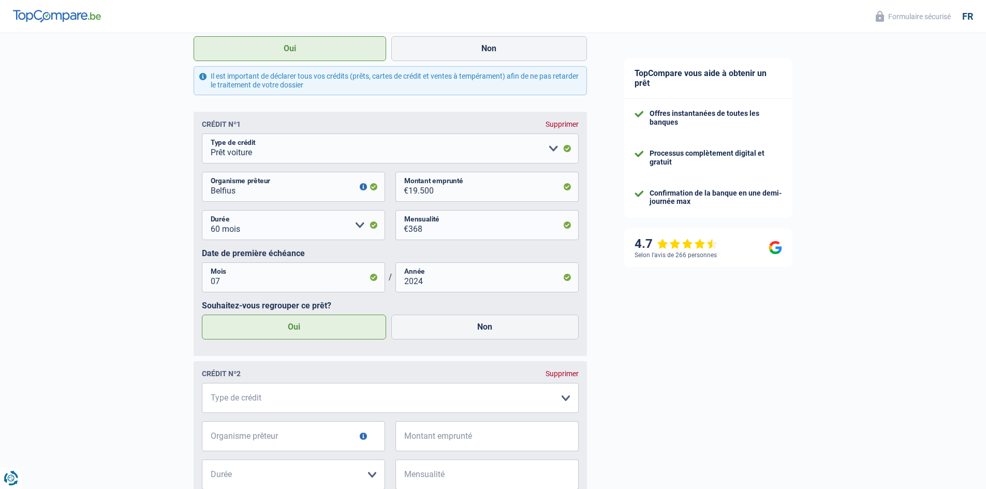
scroll to position [673, 0]
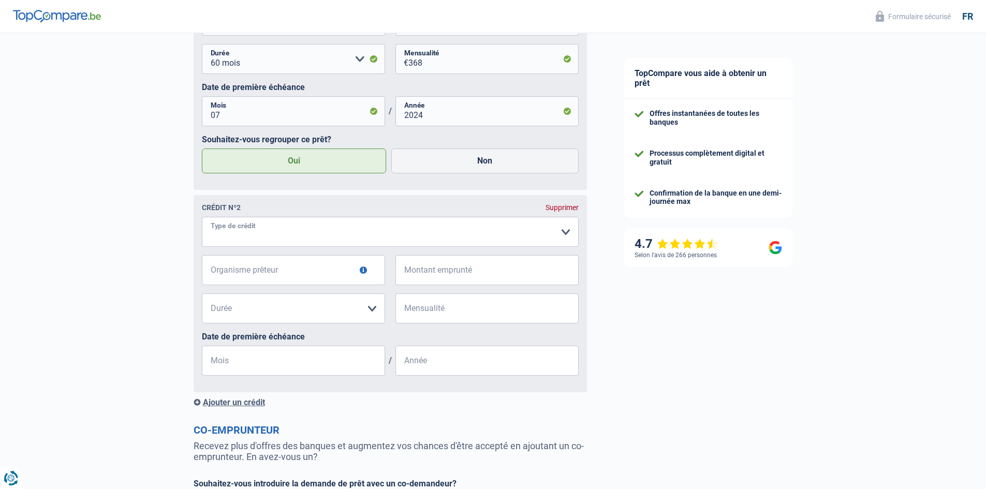
click at [290, 240] on select "Carte ou ouverture de crédit Prêt hypothécaire Vente à tempérament Prêt à tempé…" at bounding box center [390, 232] width 377 height 30
select select "personalLoan"
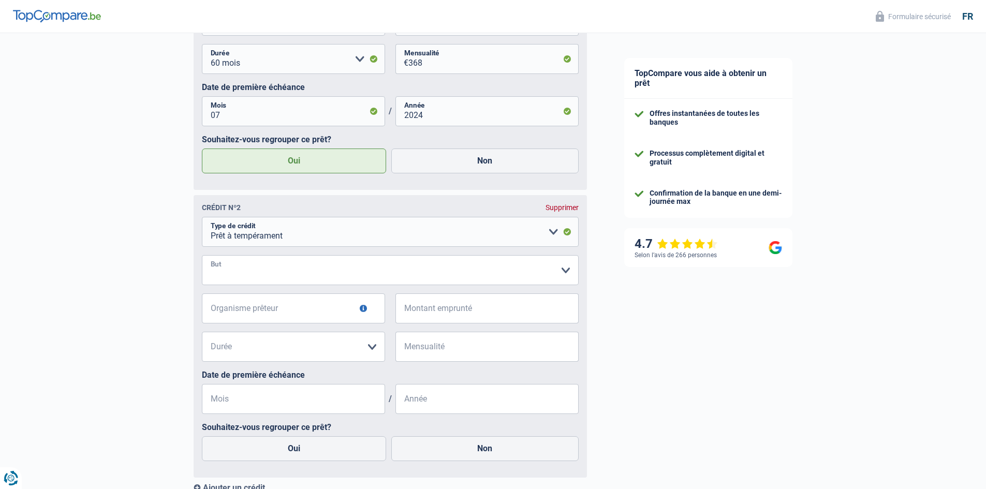
click at [276, 280] on select "Confort maison: meubles, textile, peinture, électroménager, outillage non-profe…" at bounding box center [390, 270] width 377 height 30
click at [202, 258] on select "Confort maison: meubles, textile, peinture, électroménager, outillage non-profe…" at bounding box center [390, 270] width 377 height 30
click at [290, 278] on select "Confort maison: meubles, textile, peinture, électroménager, outillage non-profe…" at bounding box center [390, 270] width 377 height 30
select select "carRestore"
click at [202, 258] on select "Confort maison: meubles, textile, peinture, électroménager, outillage non-profe…" at bounding box center [390, 270] width 377 height 30
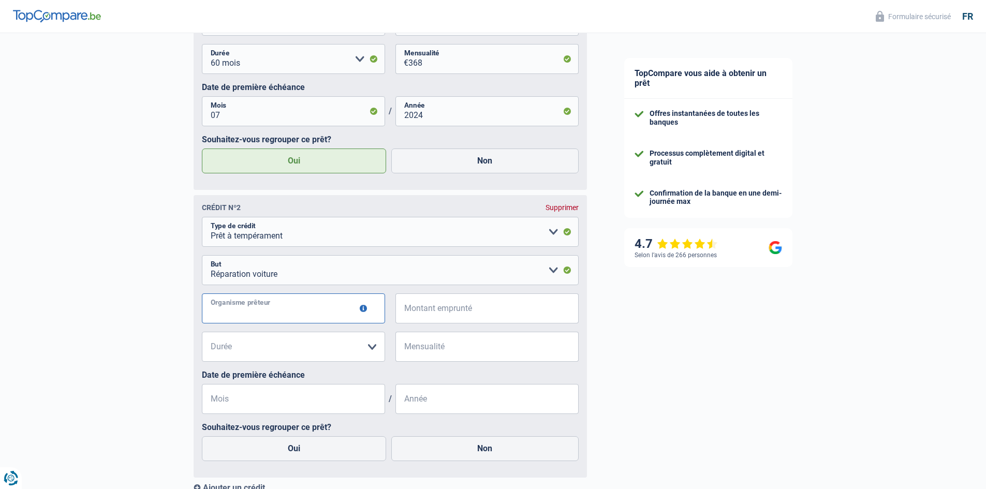
click at [268, 312] on input "Organisme prêteur" at bounding box center [293, 308] width 183 height 30
type input "Belfius"
click at [477, 319] on input "Montant emprunté" at bounding box center [493, 308] width 170 height 30
type input "4.500"
click at [352, 346] on select "12 mois 18 mois 24 mois 30 mois 36 mois Veuillez sélectionner une option" at bounding box center [293, 347] width 183 height 30
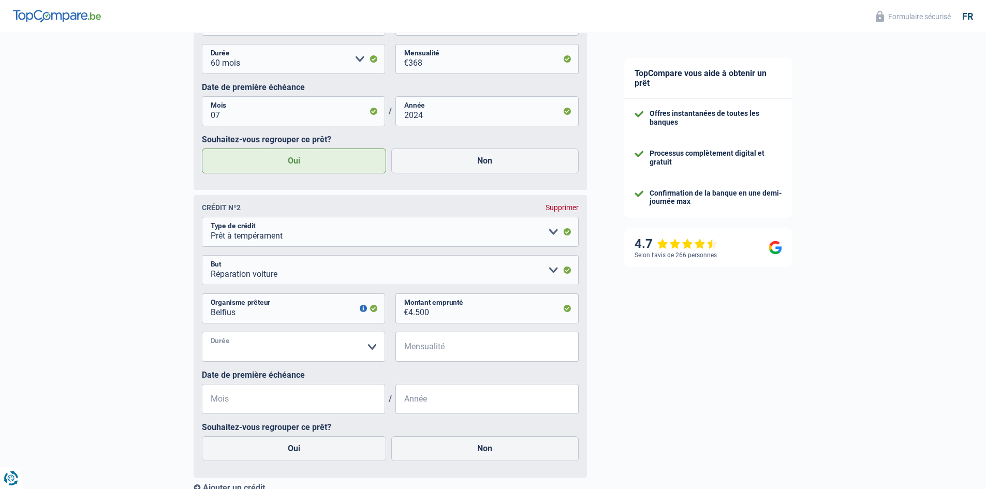
select select "30"
click at [202, 334] on select "12 mois 18 mois 24 mois 30 mois 36 mois Veuillez sélectionner une option" at bounding box center [293, 347] width 183 height 30
click at [415, 345] on input "Mensualité" at bounding box center [493, 347] width 170 height 30
type input "168"
click at [315, 406] on input "Mois" at bounding box center [293, 399] width 183 height 30
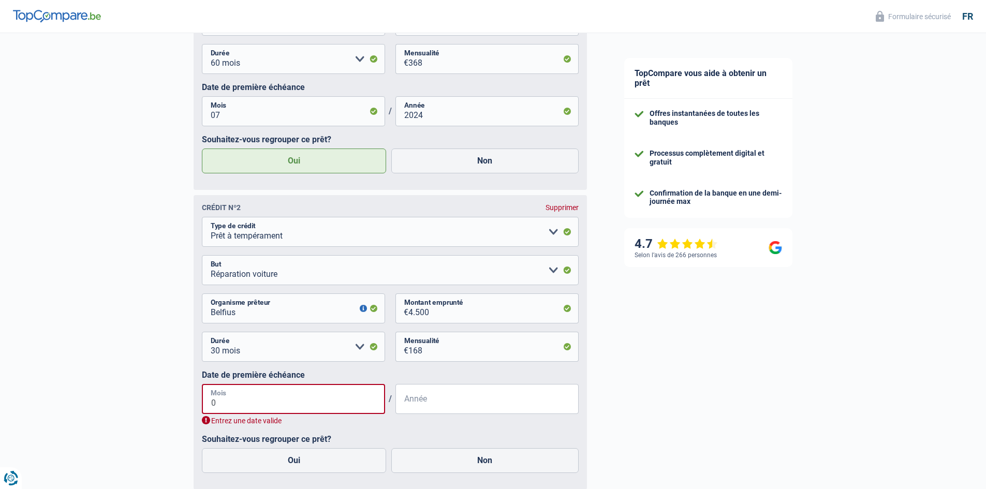
type input "04"
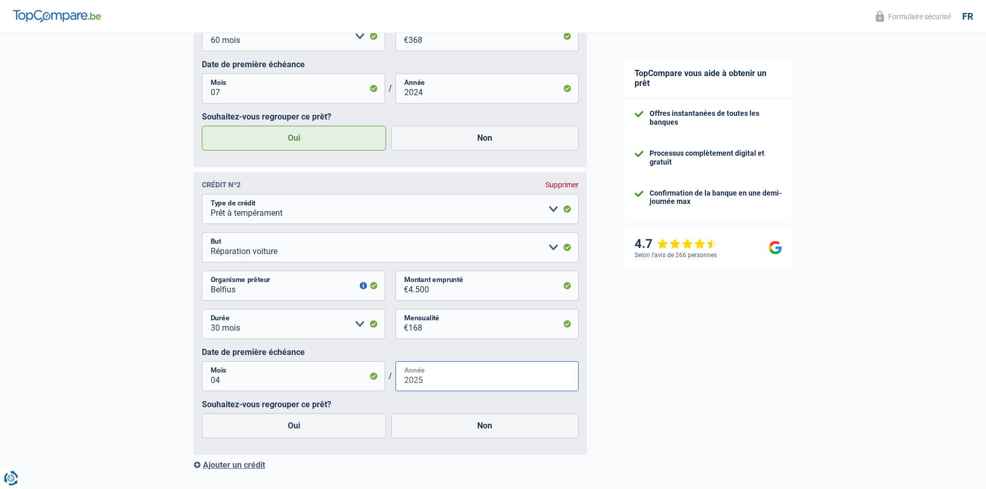
scroll to position [725, 0]
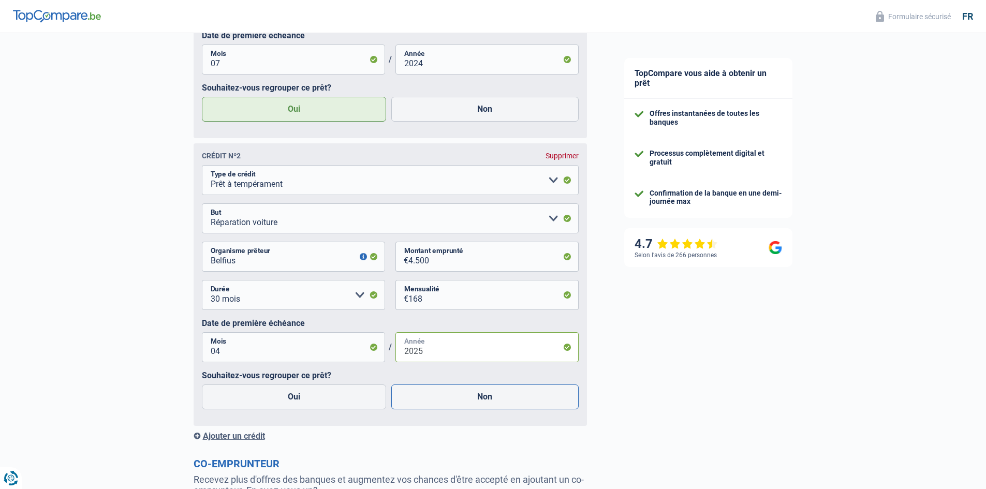
type input "2025"
click at [435, 401] on label "Non" at bounding box center [484, 397] width 187 height 25
click at [435, 401] on input "Non" at bounding box center [484, 397] width 187 height 25
radio input "true"
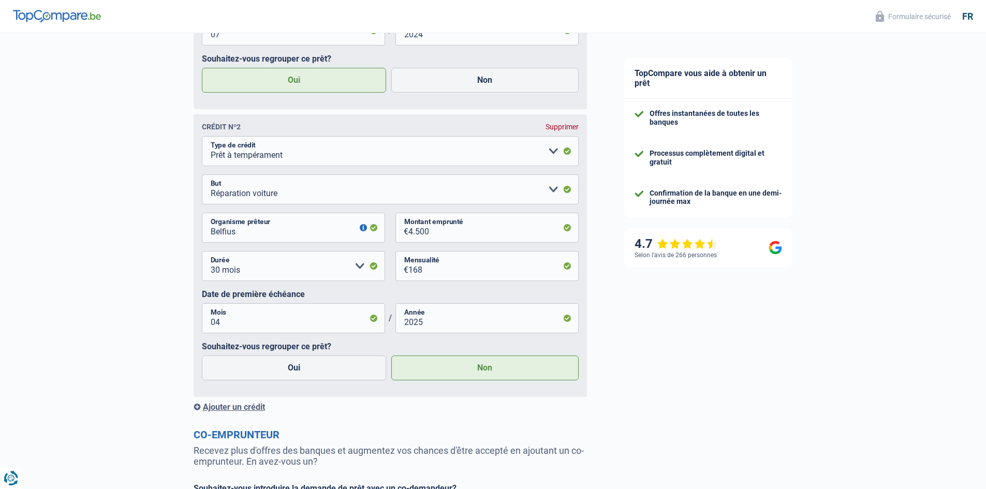
scroll to position [828, 0]
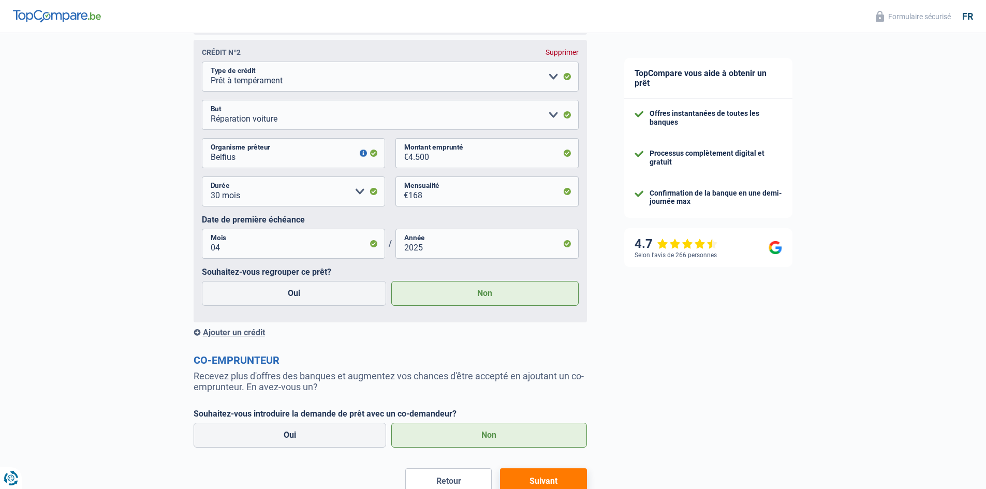
click at [246, 336] on div "Ajouter un crédit" at bounding box center [390, 333] width 393 height 10
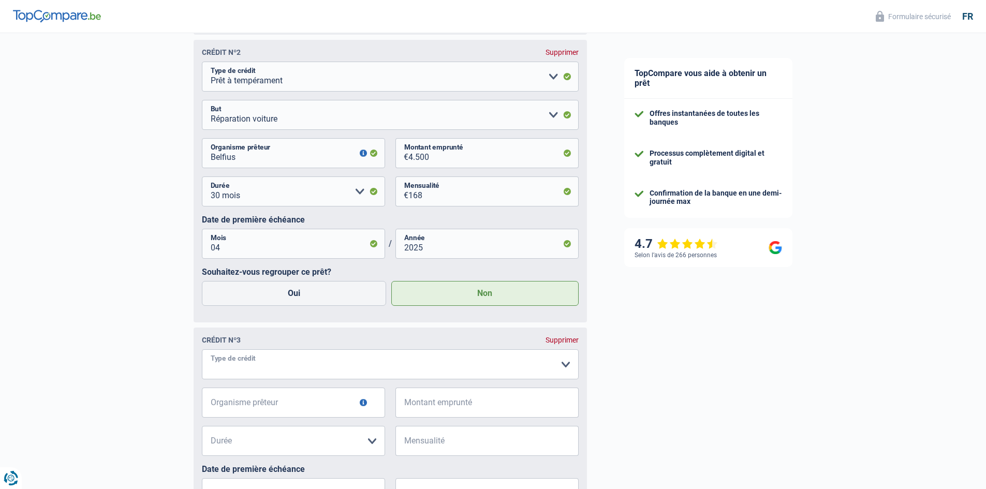
click at [260, 360] on select "Carte ou ouverture de crédit Prêt hypothécaire Vente à tempérament Prêt à tempé…" at bounding box center [390, 364] width 377 height 30
select select "personalLoan"
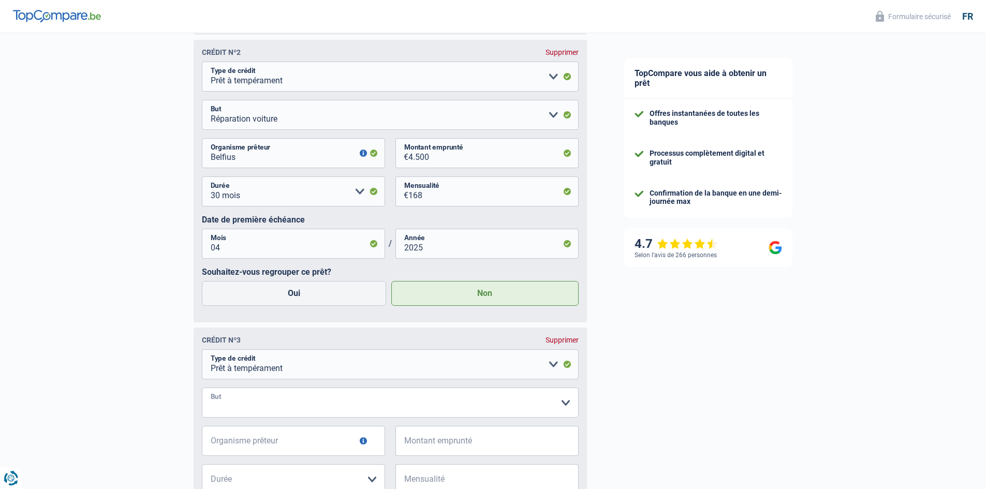
click at [308, 401] on select "Confort maison: meubles, textile, peinture, électroménager, outillage non-profe…" at bounding box center [390, 403] width 377 height 30
select select "familyEvent"
click at [202, 391] on select "Confort maison: meubles, textile, peinture, électroménager, outillage non-profe…" at bounding box center [390, 403] width 377 height 30
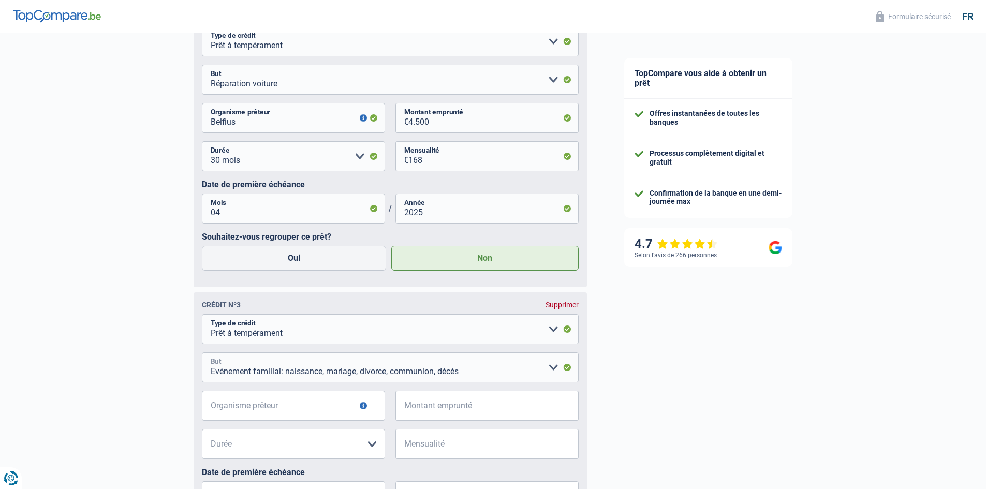
scroll to position [983, 0]
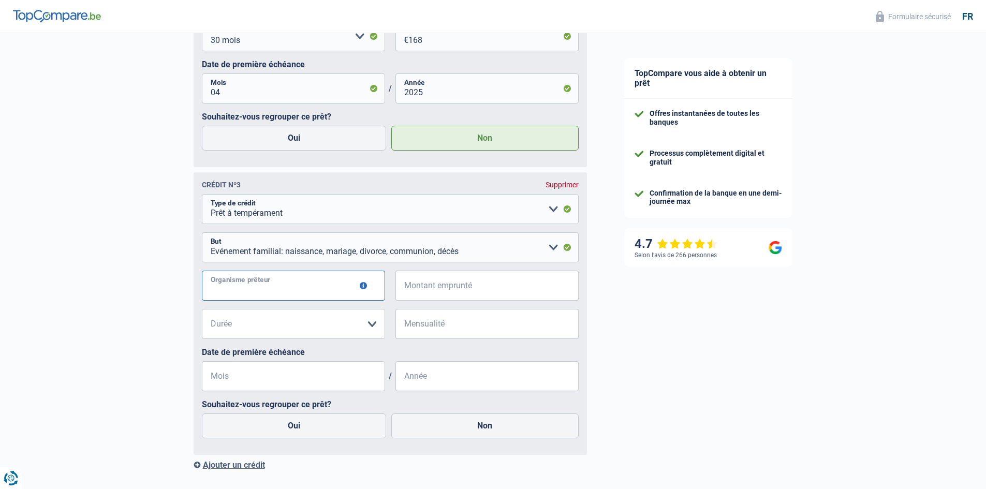
click at [291, 299] on input "Organisme prêteur" at bounding box center [293, 286] width 183 height 30
type input "BELFIUS"
click at [440, 288] on input "Montant emprunté" at bounding box center [493, 286] width 170 height 30
type input "4.000"
click at [264, 332] on select "12 mois 18 mois 24 mois 30 mois 36 mois Veuillez sélectionner une option" at bounding box center [293, 324] width 183 height 30
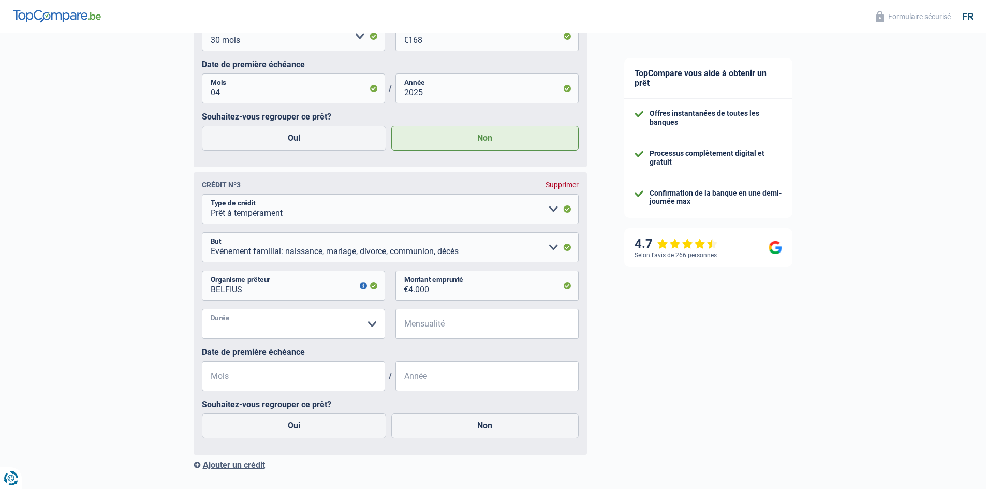
select select "24"
click at [202, 312] on select "12 mois 18 mois 24 mois 30 mois 36 mois Veuillez sélectionner une option" at bounding box center [293, 324] width 183 height 30
click at [480, 331] on input "Mensualité" at bounding box center [493, 324] width 170 height 30
type input "182"
click at [270, 377] on input "Mois" at bounding box center [293, 376] width 183 height 30
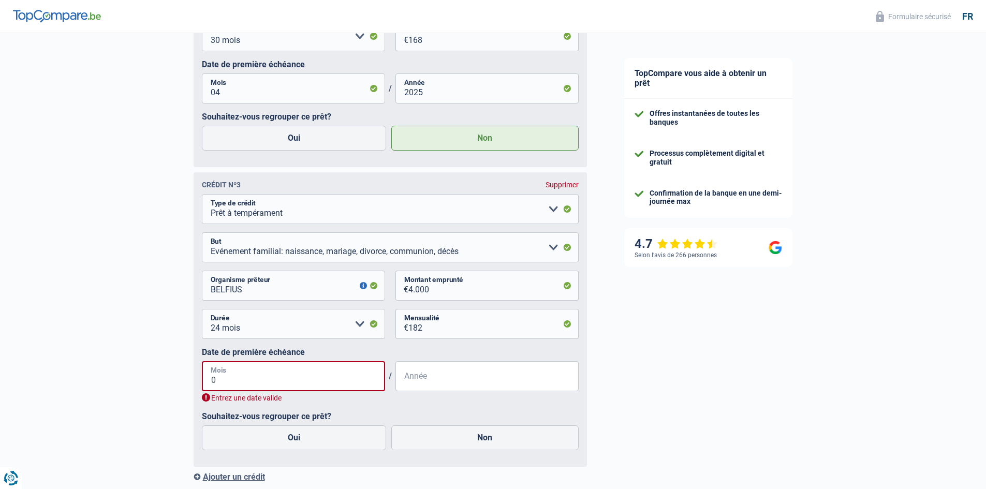
type input "06"
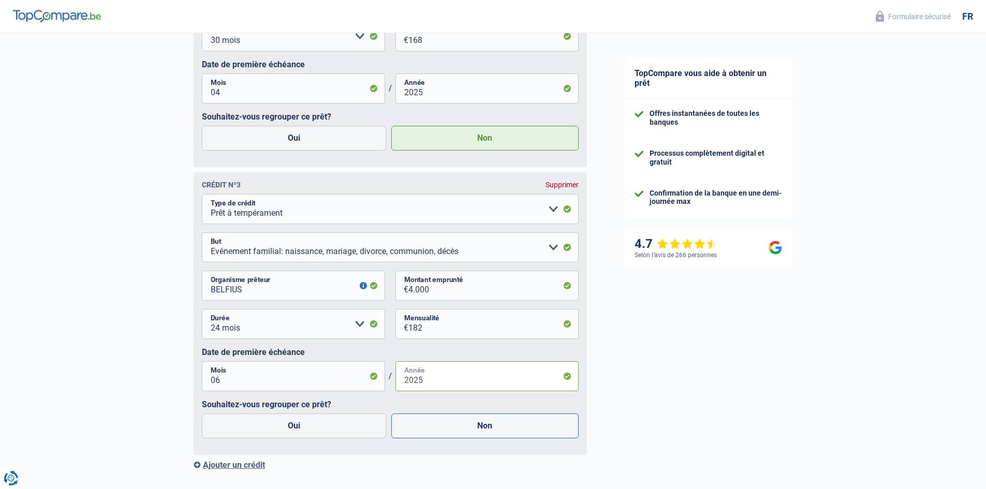
type input "2025"
click at [409, 431] on label "Non" at bounding box center [484, 426] width 187 height 25
click at [409, 431] on input "Non" at bounding box center [484, 426] width 187 height 25
radio input "true"
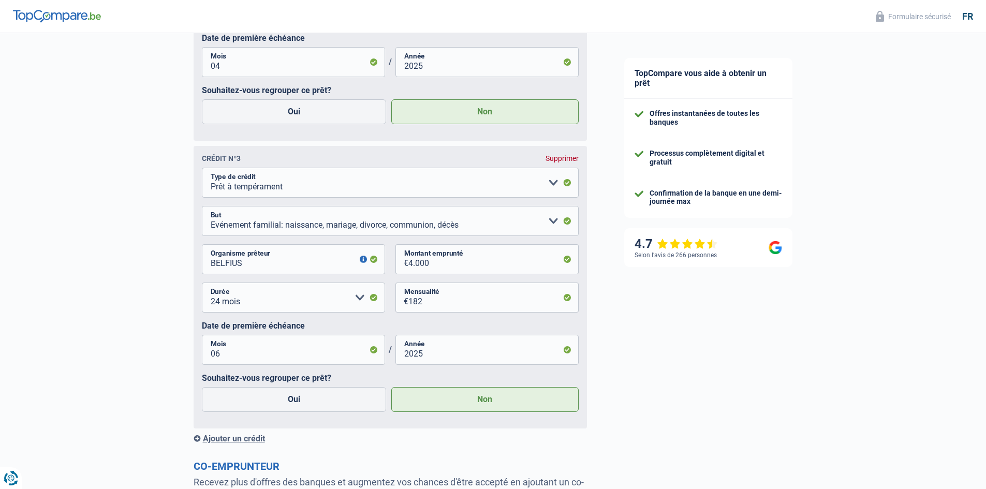
scroll to position [1087, 0]
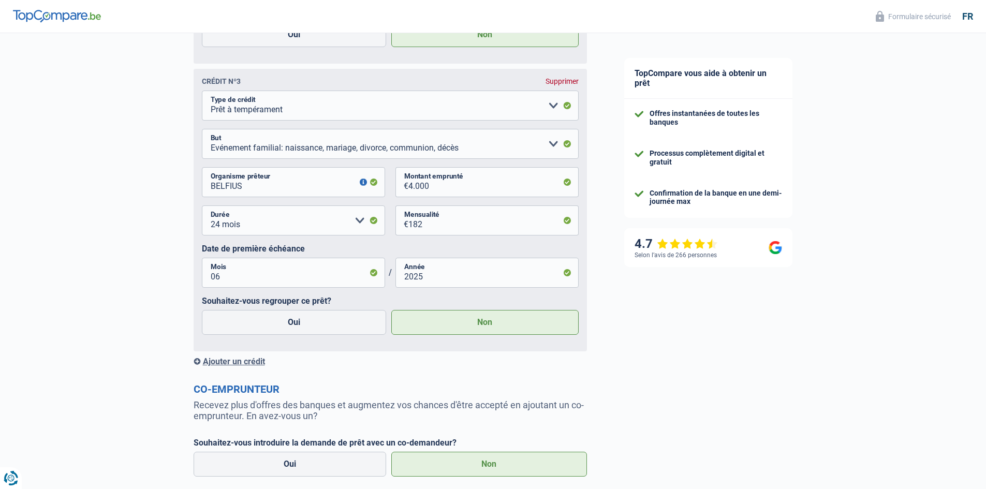
click at [246, 366] on div "Ajouter un crédit" at bounding box center [390, 362] width 393 height 10
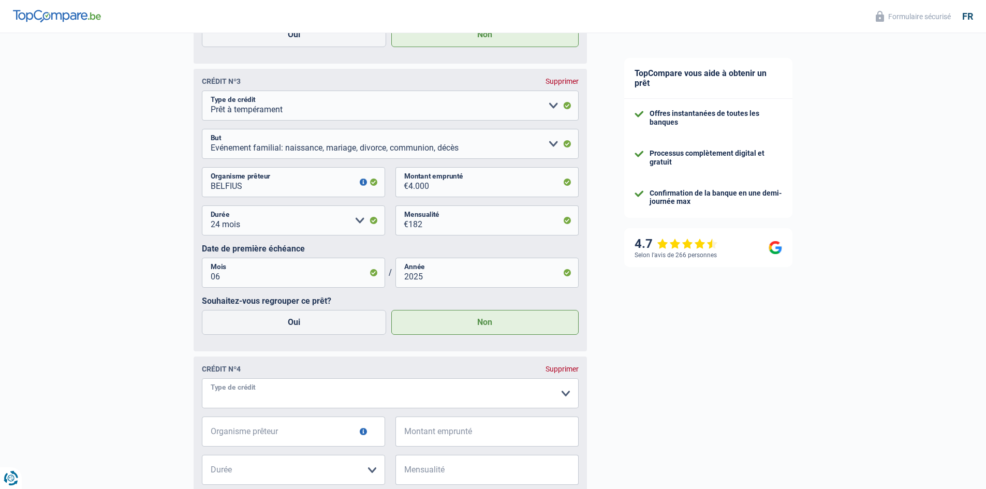
click at [296, 401] on select "Carte ou ouverture de crédit Prêt hypothécaire Vente à tempérament Prêt à tempé…" at bounding box center [390, 393] width 377 height 30
select select "cardOrCredit"
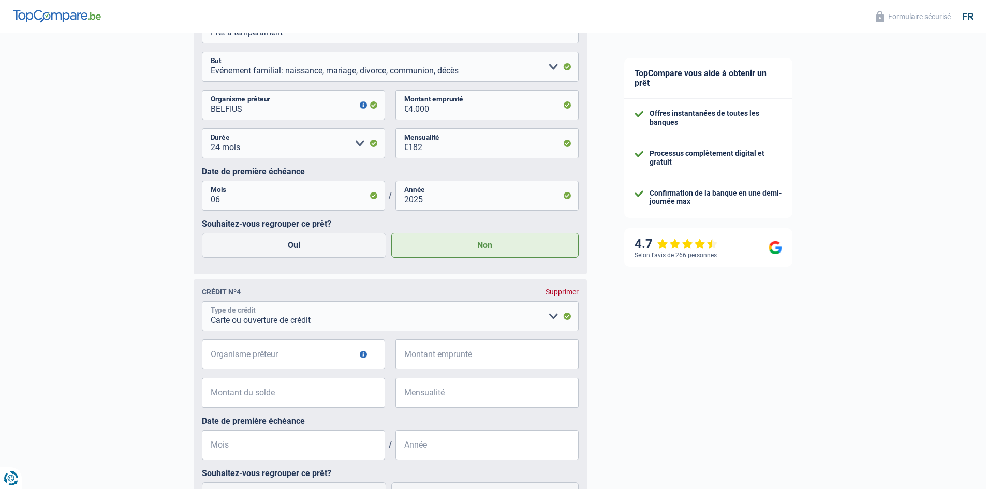
scroll to position [1190, 0]
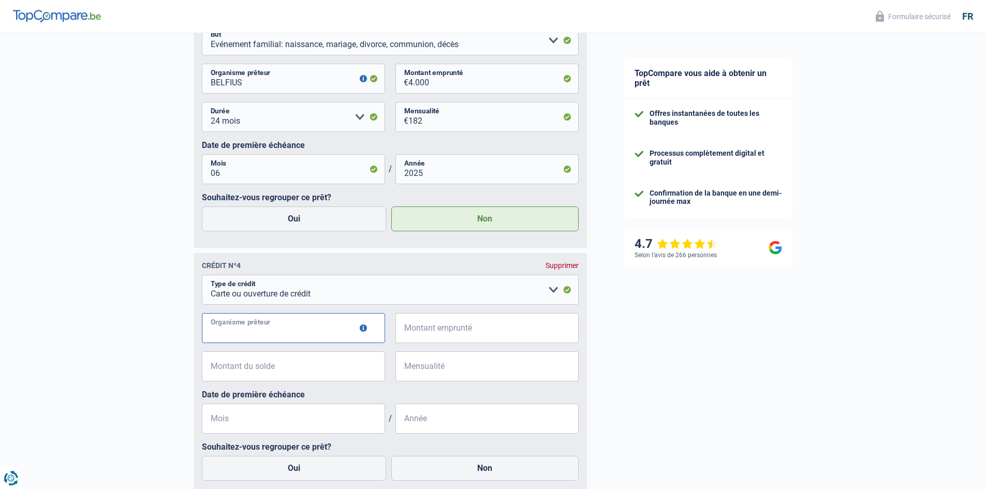
click at [274, 331] on input "Organisme prêteur" at bounding box center [293, 328] width 183 height 30
type input "BUYWAY"
click at [442, 318] on input "Montant emprunté" at bounding box center [493, 328] width 170 height 30
type input "2.500"
click at [249, 376] on input "Montant du solde" at bounding box center [300, 366] width 170 height 30
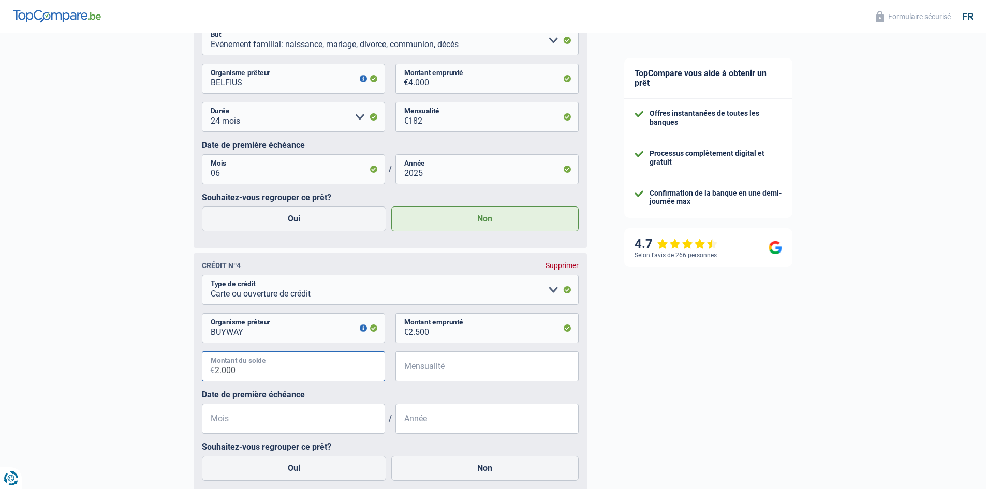
type input "2.000"
click at [390, 376] on div "2.000 € Montant du solde € Mensualité Tous les champs sont obligatoires. Veuill…" at bounding box center [390, 370] width 377 height 38
click at [417, 371] on input "Mensualité" at bounding box center [493, 366] width 170 height 30
type input "150"
click at [356, 418] on input "Mois" at bounding box center [293, 419] width 183 height 30
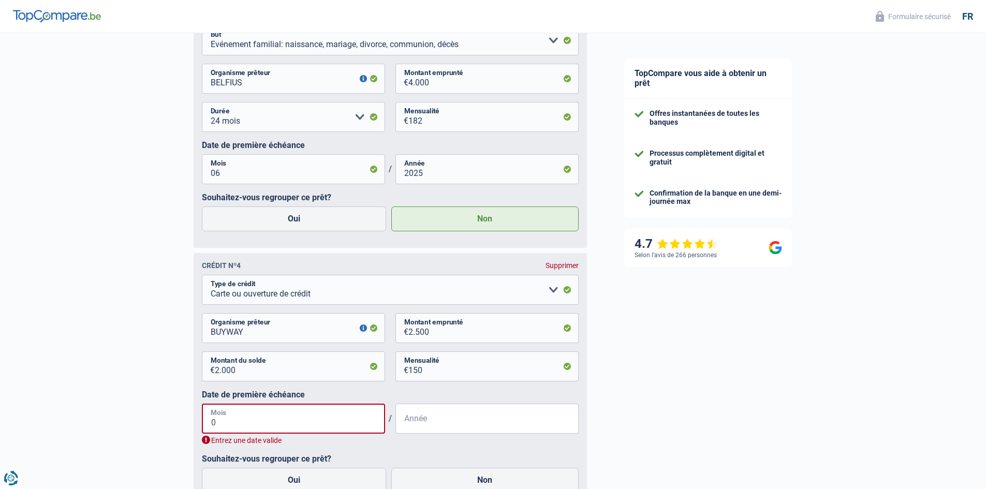
type input "07"
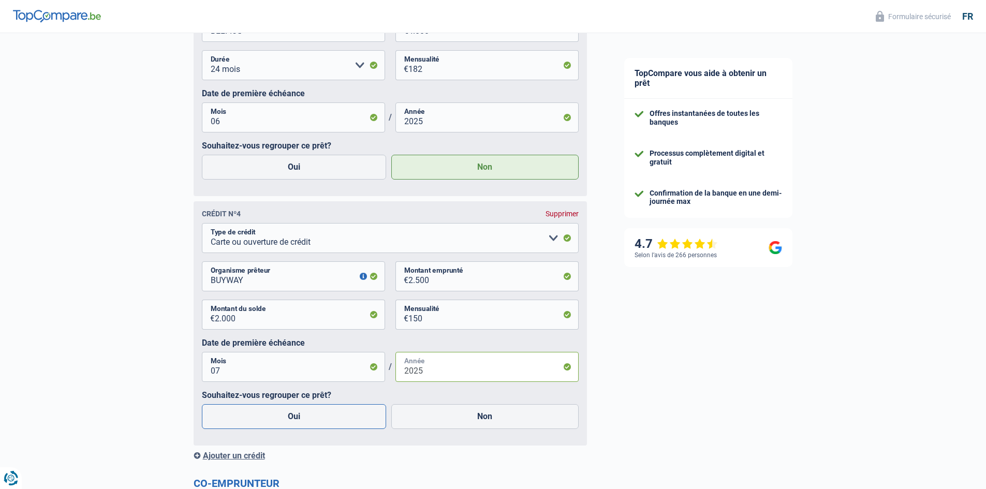
type input "2025"
click at [315, 424] on label "Oui" at bounding box center [294, 416] width 185 height 25
click at [315, 424] on input "Oui" at bounding box center [294, 416] width 185 height 25
radio input "true"
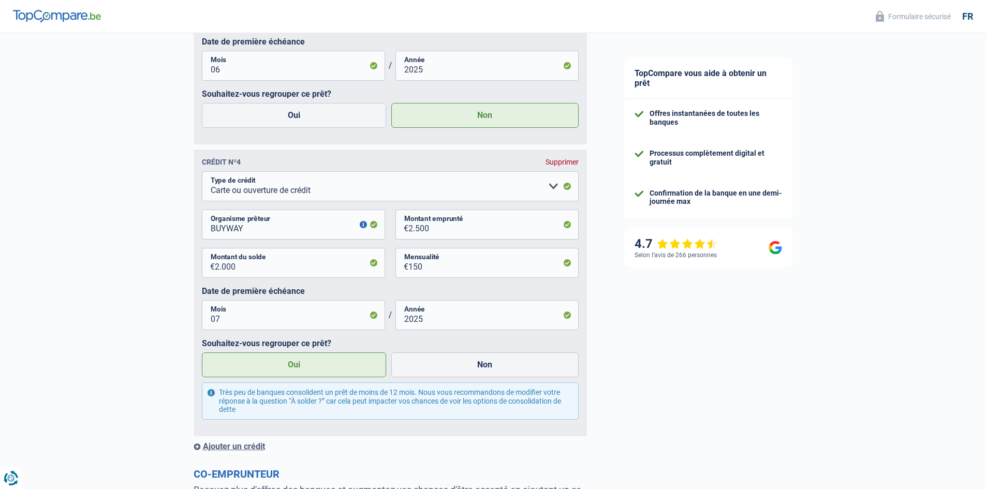
click at [234, 451] on div "Ajouter un crédit" at bounding box center [390, 446] width 393 height 10
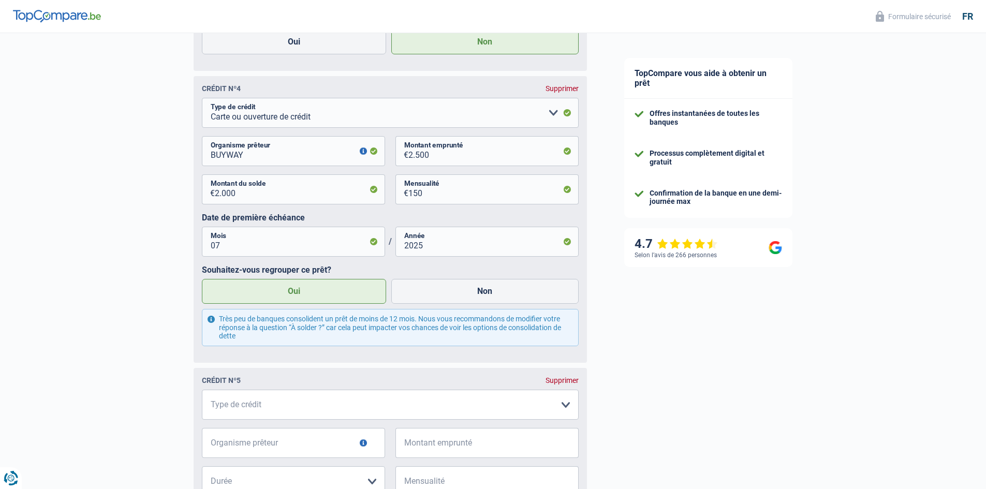
scroll to position [1501, 0]
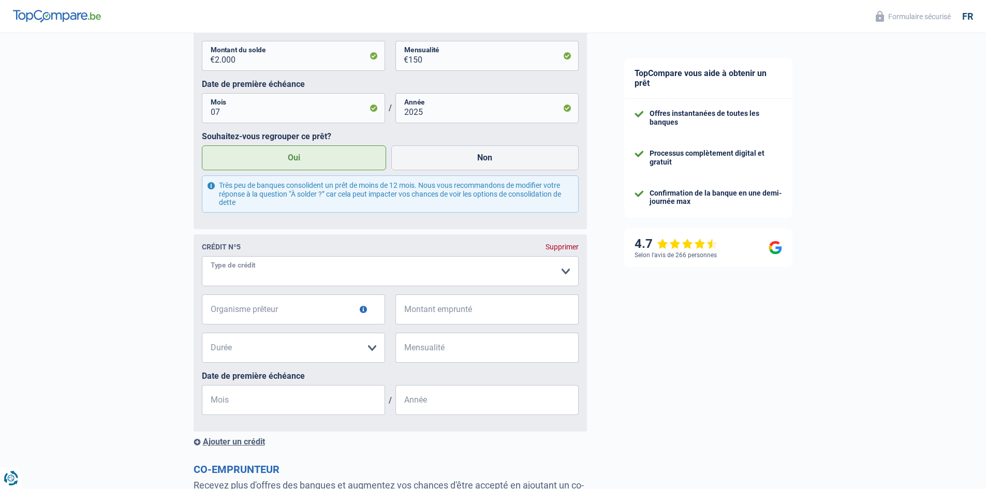
click at [307, 262] on select "Carte ou ouverture de crédit Prêt hypothécaire Vente à tempérament Prêt à tempé…" at bounding box center [390, 271] width 377 height 30
select select "cardOrCredit"
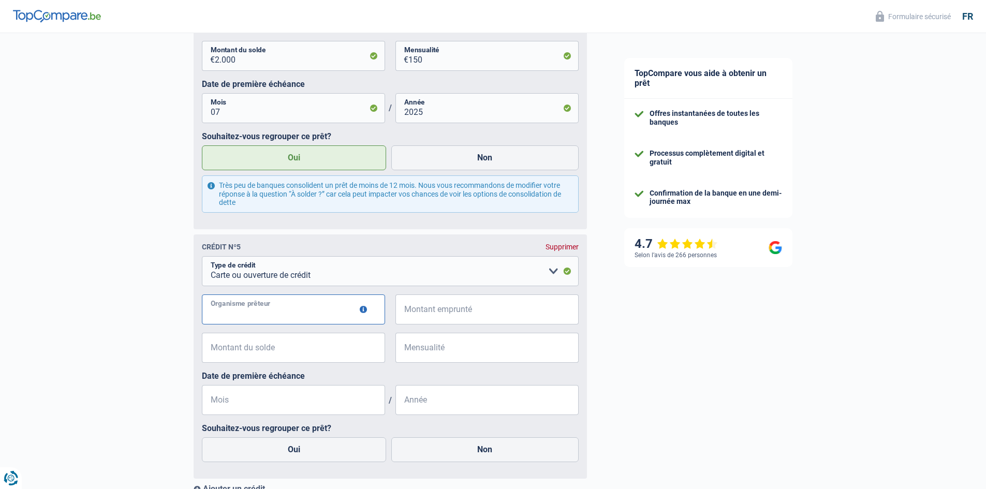
click at [270, 319] on input "Organisme prêteur" at bounding box center [293, 310] width 183 height 30
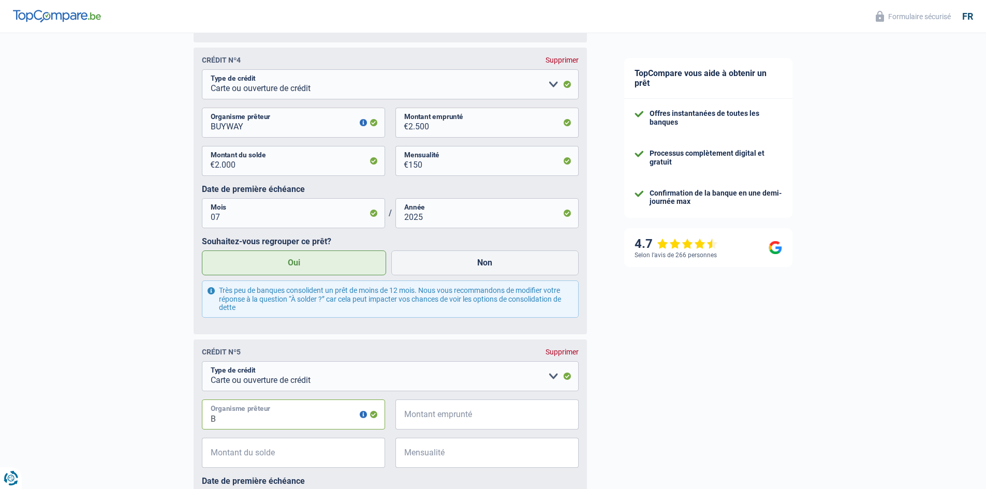
scroll to position [1397, 0]
type input "B"
drag, startPoint x: 247, startPoint y: 127, endPoint x: 203, endPoint y: 125, distance: 43.5
click at [203, 125] on input "BUYWAY" at bounding box center [293, 121] width 183 height 30
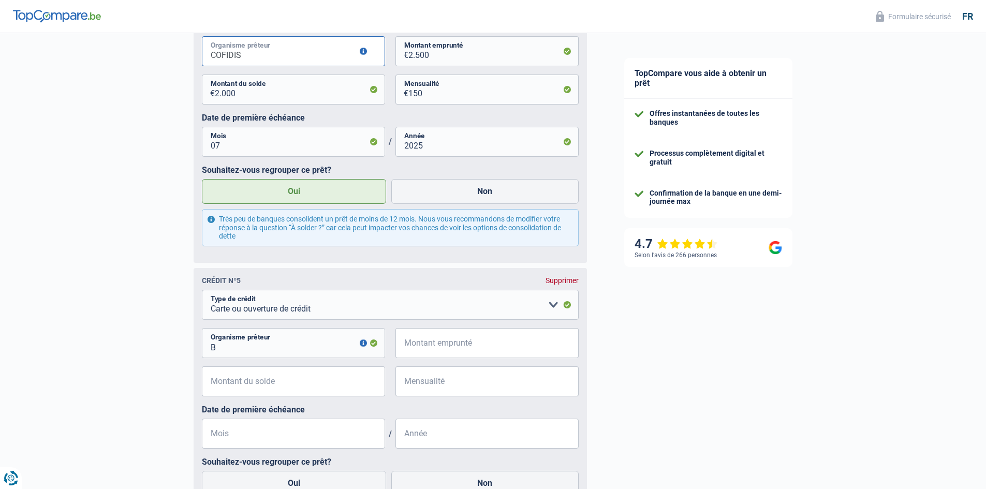
scroll to position [1501, 0]
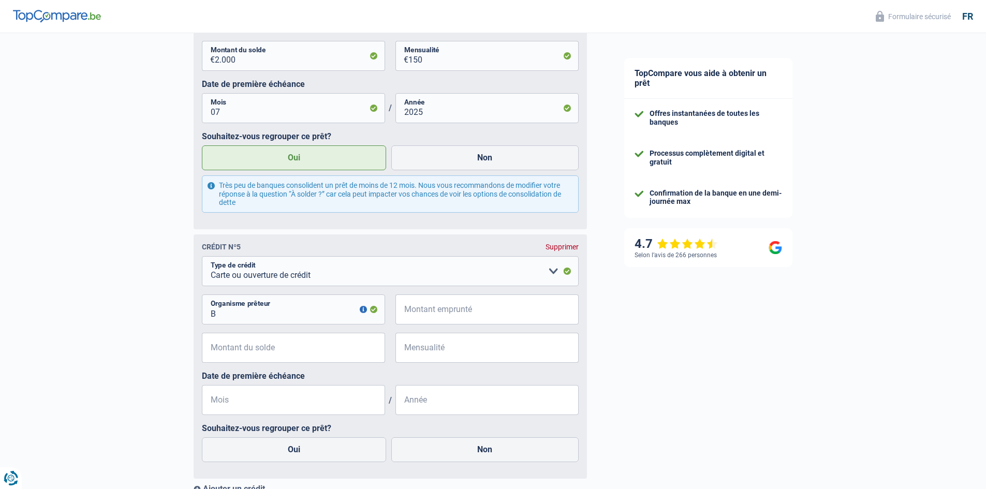
type input "COFIDIS"
click at [255, 322] on input "B" at bounding box center [293, 310] width 183 height 30
type input "BUYWAY"
click at [283, 402] on input "Mois" at bounding box center [293, 400] width 183 height 30
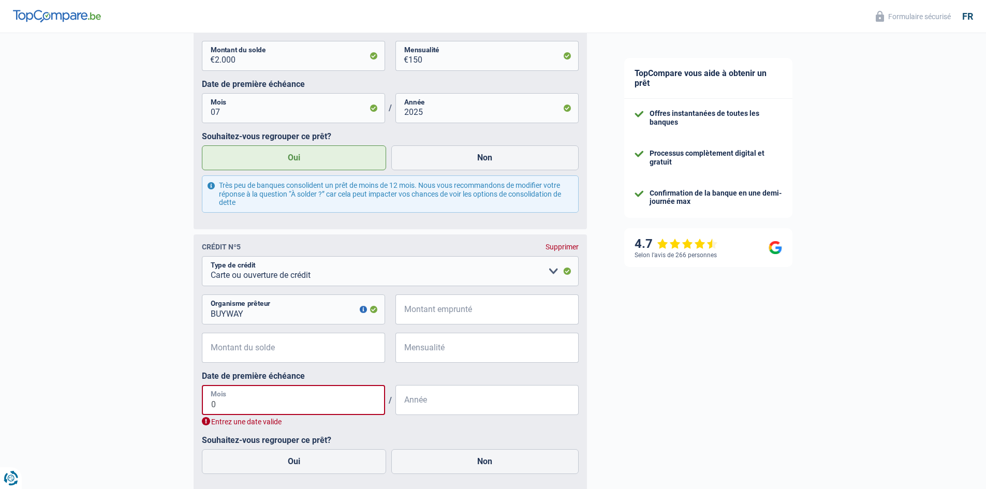
type input "01"
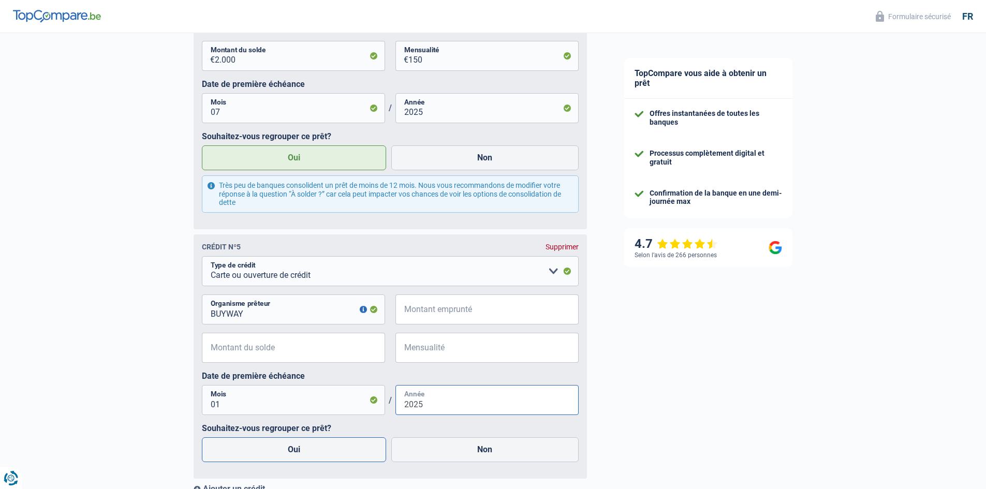
type input "2025"
click at [291, 455] on label "Oui" at bounding box center [294, 449] width 185 height 25
click at [291, 455] on input "Oui" at bounding box center [294, 449] width 185 height 25
radio input "true"
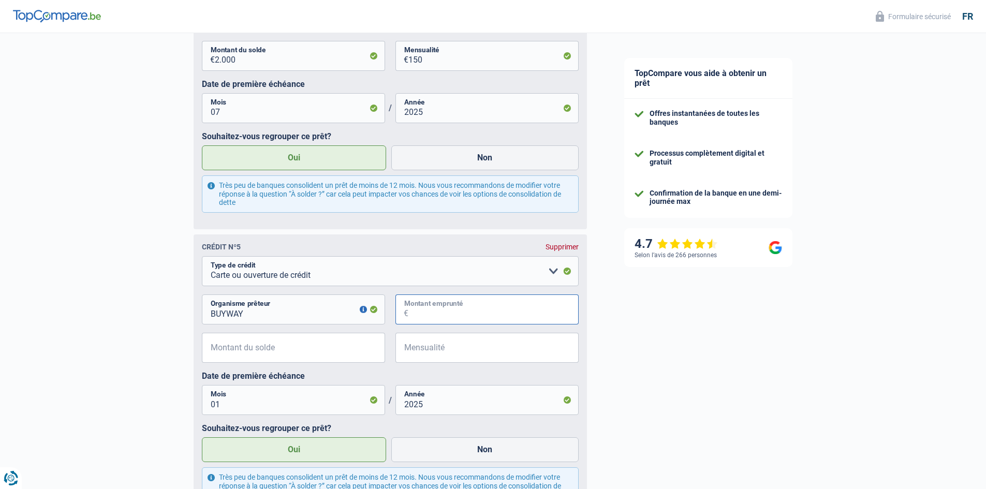
click at [485, 307] on input "Montant emprunté" at bounding box center [493, 310] width 170 height 30
type input "1.250"
click at [454, 348] on input "Mensualité" at bounding box center [493, 348] width 170 height 30
type input "60"
click at [249, 344] on input "Montant du solde" at bounding box center [300, 348] width 170 height 30
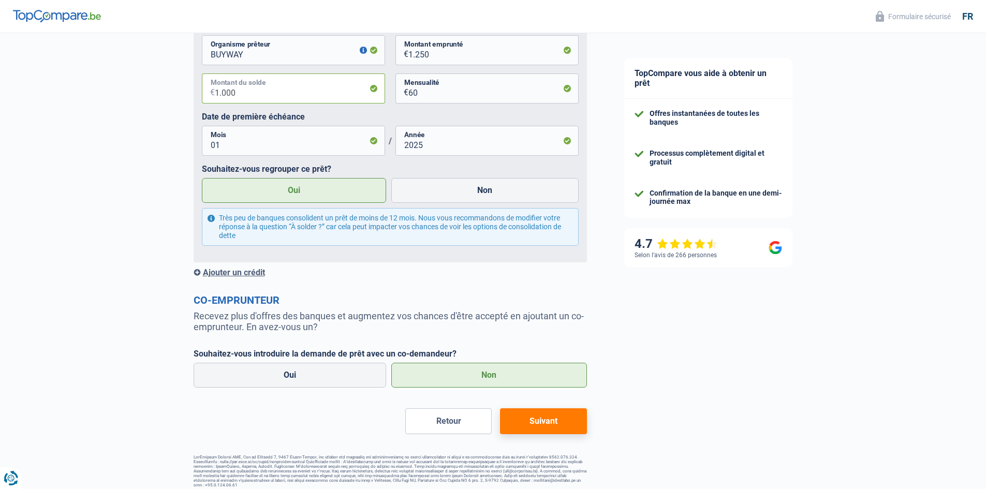
scroll to position [1771, 0]
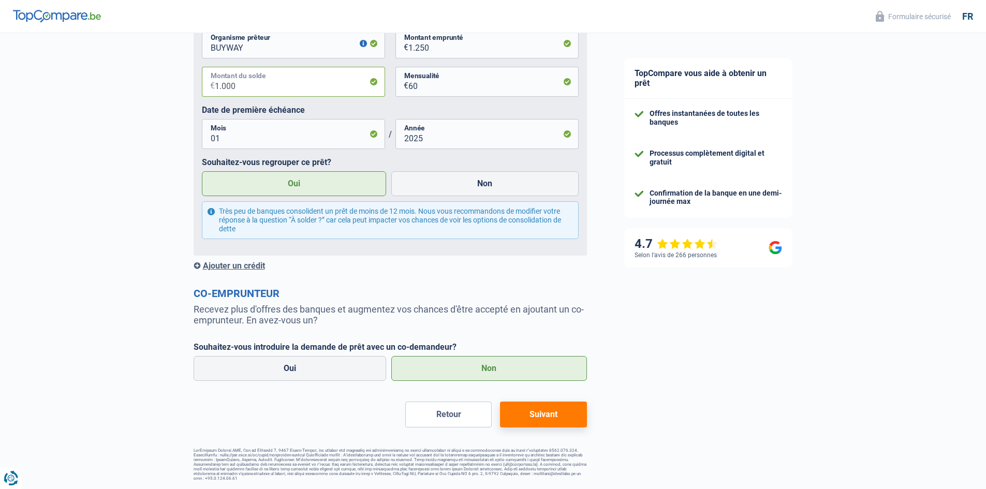
type input "1.000"
click at [562, 413] on button "Suivant" at bounding box center [543, 415] width 86 height 26
select select "refinancing"
select select "84"
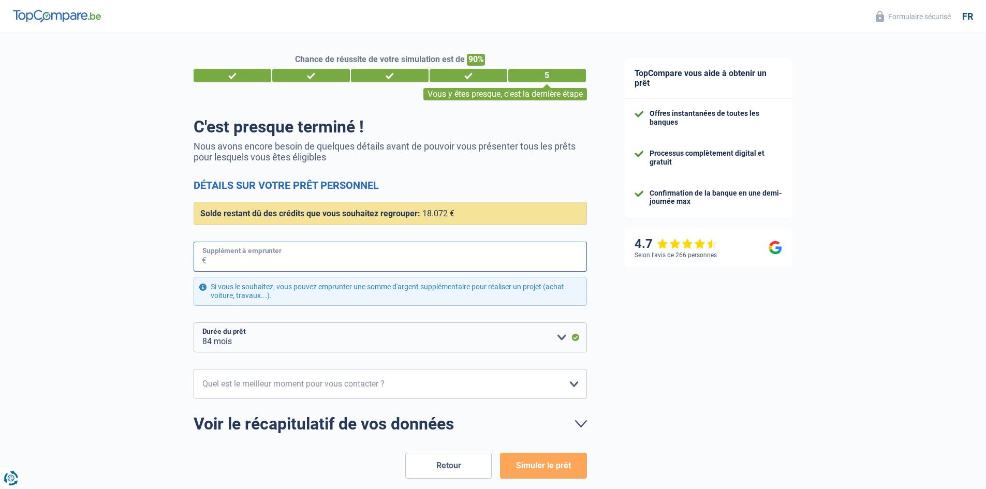
click at [367, 263] on input "Supplément à emprunter" at bounding box center [397, 257] width 380 height 30
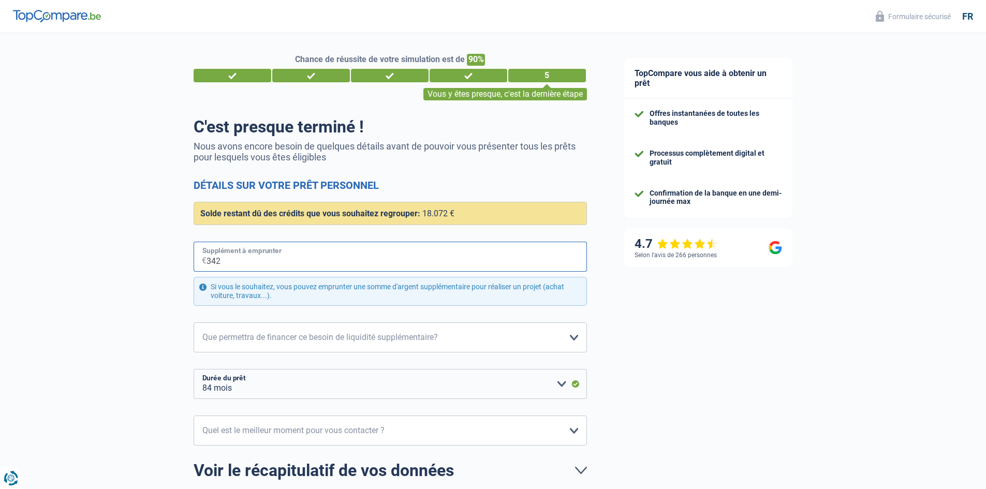
type input "3.428"
select select "120"
type input "3.428"
click at [363, 327] on select "Confort maison: meubles, textile, peinture, électroménager, outillage non-profe…" at bounding box center [390, 337] width 393 height 30
select select "familyEvent"
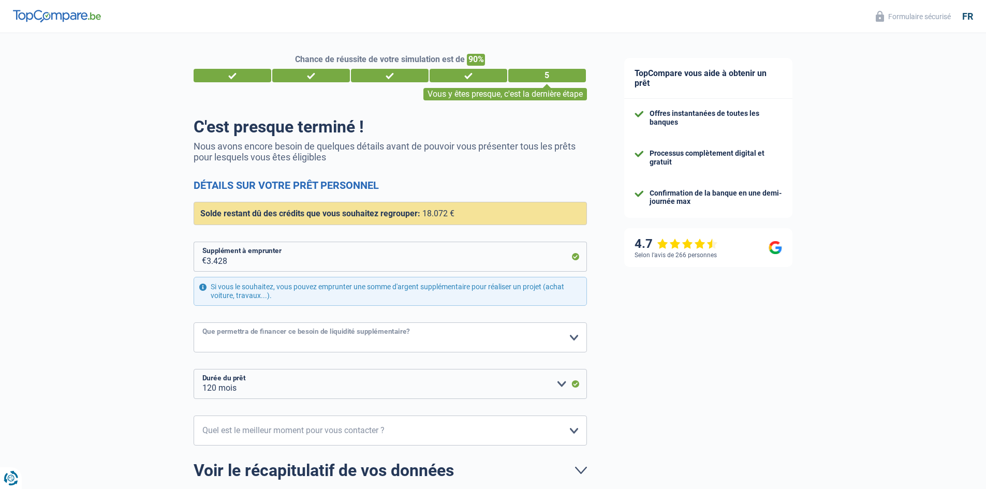
click at [194, 323] on select "Confort maison: meubles, textile, peinture, électroménager, outillage non-profe…" at bounding box center [390, 337] width 393 height 30
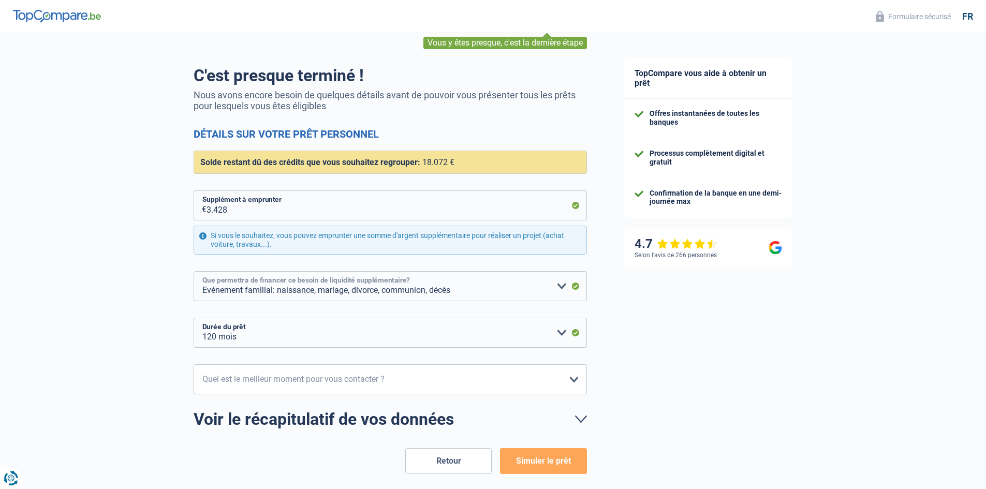
scroll to position [52, 0]
click at [273, 323] on select "12 mois 18 mois 24 mois 30 mois 36 mois 42 mois 48 mois 60 mois 72 mois 84 mois…" at bounding box center [390, 332] width 393 height 30
click at [274, 326] on select "12 mois 18 mois 24 mois 30 mois 36 mois 42 mois 48 mois 60 mois 72 mois 84 mois…" at bounding box center [390, 332] width 393 height 30
select select "48"
click at [194, 318] on select "12 mois 18 mois 24 mois 30 mois 36 mois 42 mois 48 mois 60 mois 72 mois 84 mois…" at bounding box center [390, 332] width 393 height 30
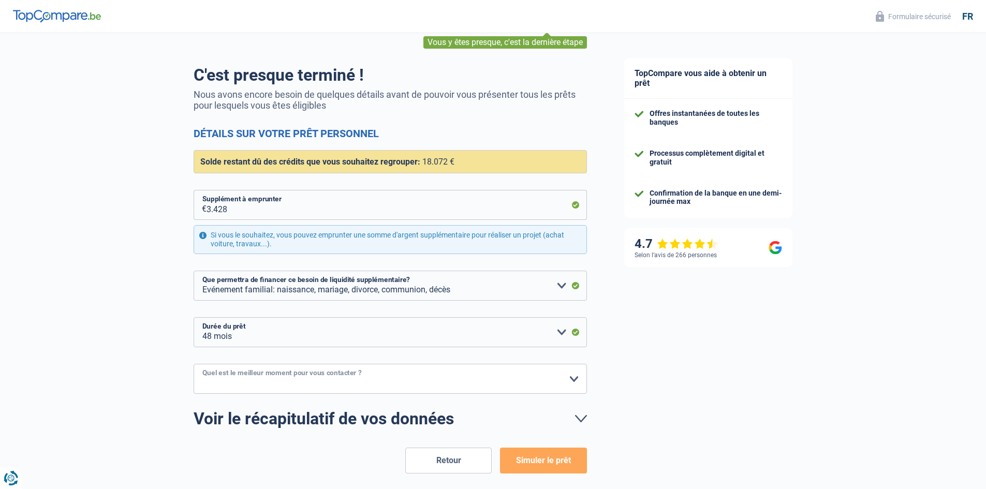
click at [285, 384] on select "10h-12h 12h-14h 14h-16h 16h-18h Veuillez sélectionner une option" at bounding box center [390, 379] width 393 height 30
click at [194, 364] on select "10h-12h 12h-14h 14h-16h 16h-18h Veuillez sélectionner une option" at bounding box center [390, 379] width 393 height 30
click at [300, 379] on select "10h-12h 12h-14h 14h-16h 16h-18h Veuillez sélectionner une option" at bounding box center [390, 379] width 393 height 30
select select "16-18"
click at [194, 364] on select "10h-12h 12h-14h 14h-16h 16h-18h Veuillez sélectionner une option" at bounding box center [390, 379] width 393 height 30
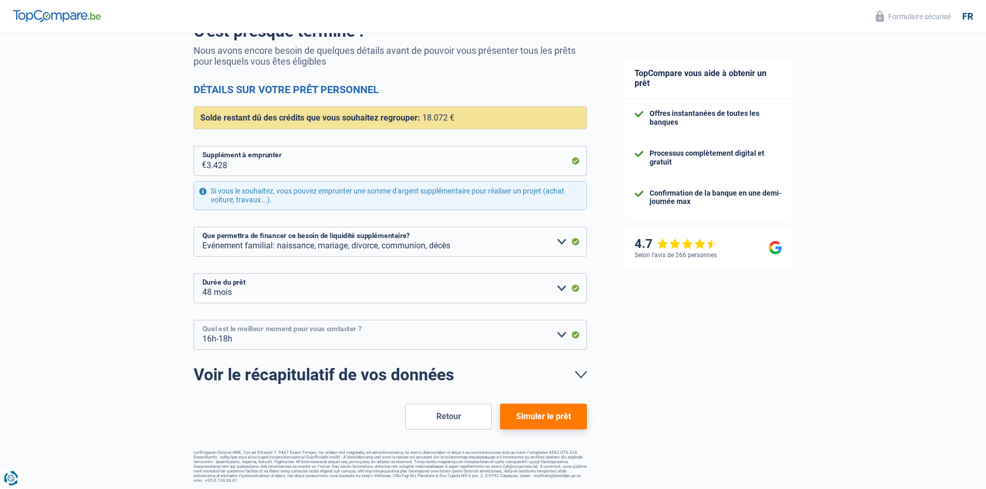
scroll to position [97, 0]
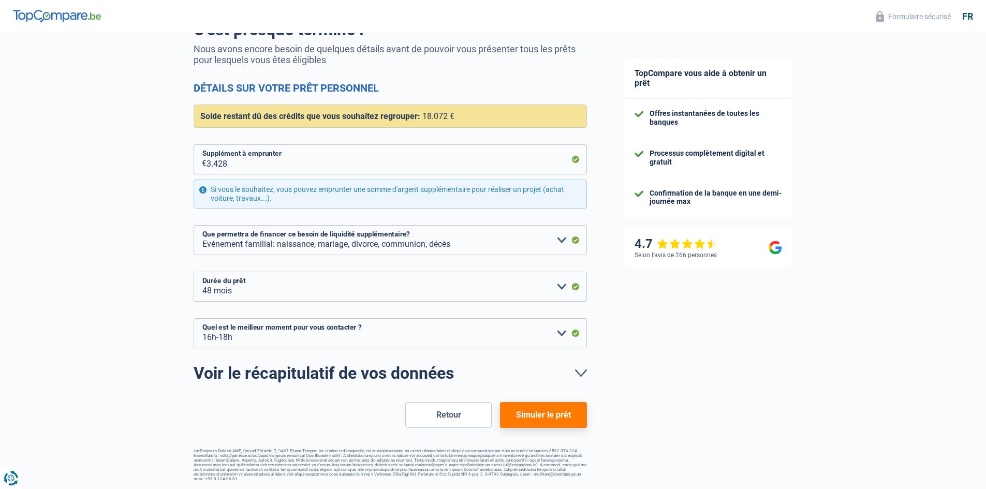
click at [531, 411] on button "Simuler le prêt" at bounding box center [543, 415] width 86 height 26
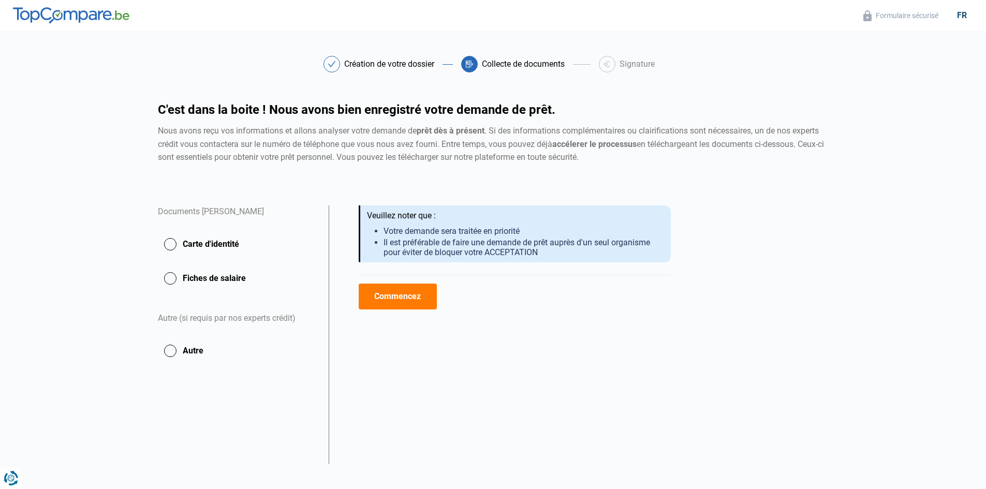
click at [379, 295] on button "Commencez" at bounding box center [398, 297] width 78 height 26
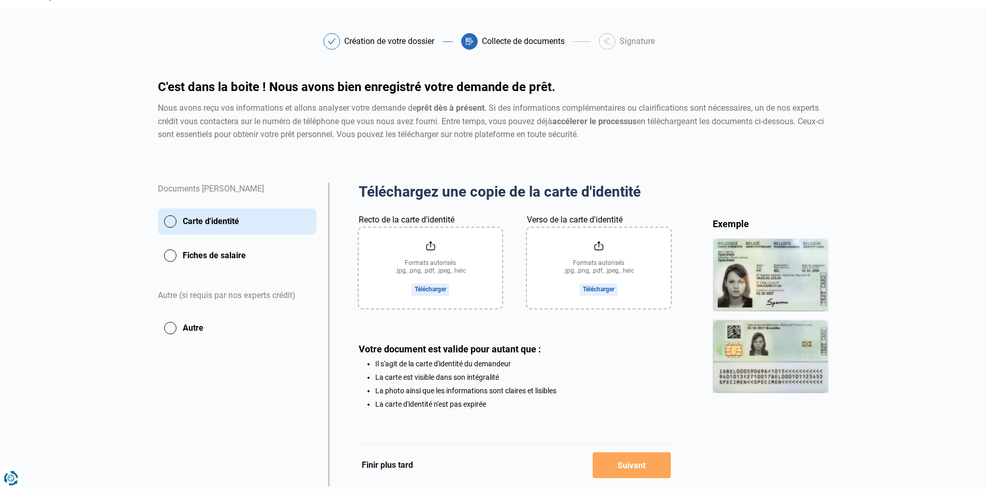
scroll to position [52, 0]
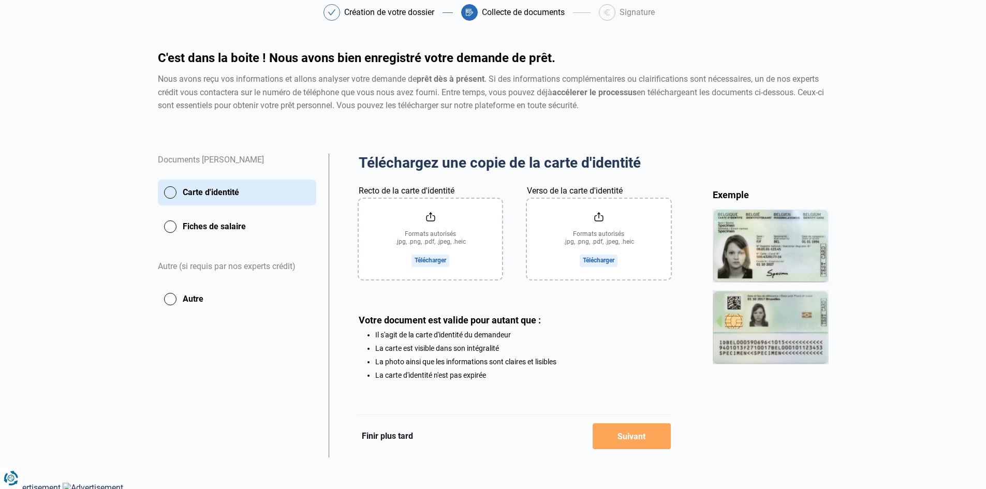
click at [381, 219] on input "Recto de la carte d'identité" at bounding box center [430, 239] width 143 height 81
click at [471, 236] on input "Recto de la carte d'identité" at bounding box center [430, 239] width 143 height 81
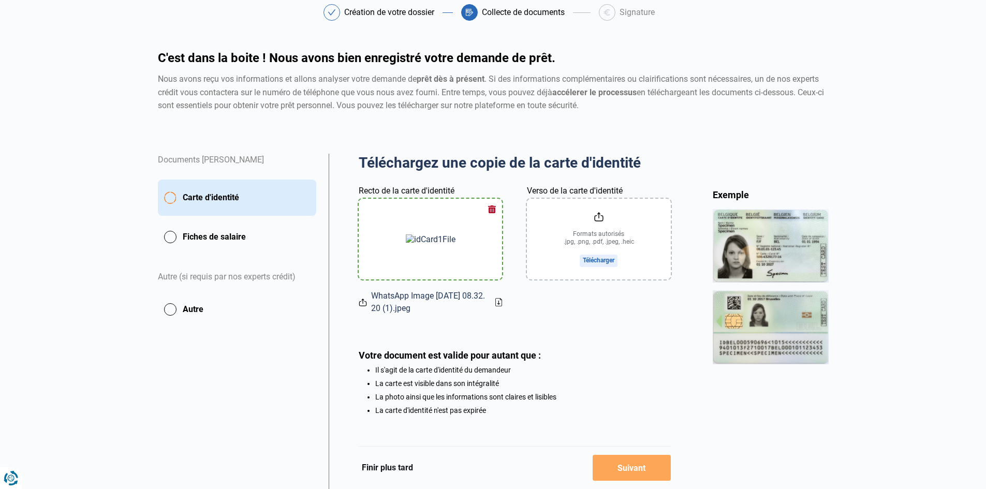
click at [653, 231] on input "Verso de la carte d'identité" at bounding box center [598, 239] width 143 height 81
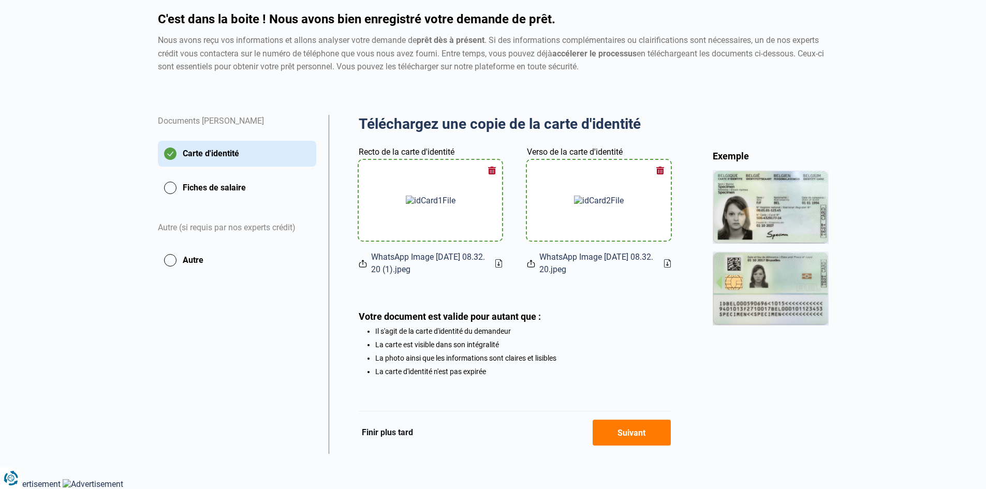
scroll to position [93, 0]
click at [623, 426] on button "Suivant" at bounding box center [632, 433] width 78 height 26
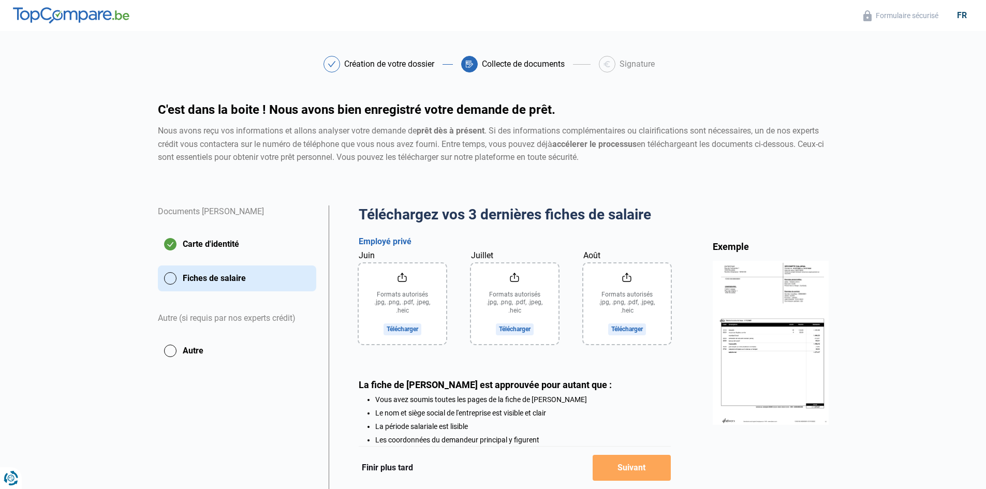
click at [640, 293] on input "Août" at bounding box center [626, 303] width 87 height 81
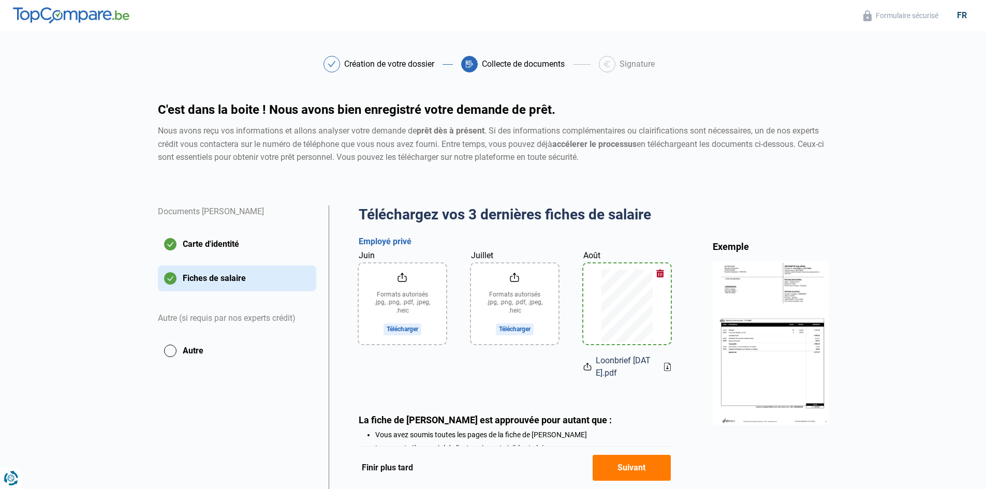
click at [518, 284] on input "Juillet" at bounding box center [514, 303] width 87 height 81
click at [394, 299] on input "Juin" at bounding box center [402, 303] width 87 height 81
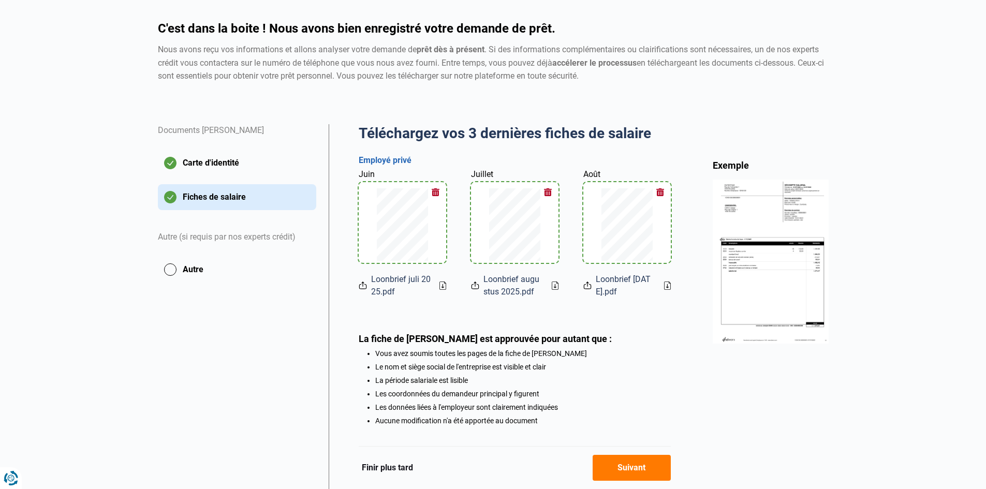
scroll to position [134, 0]
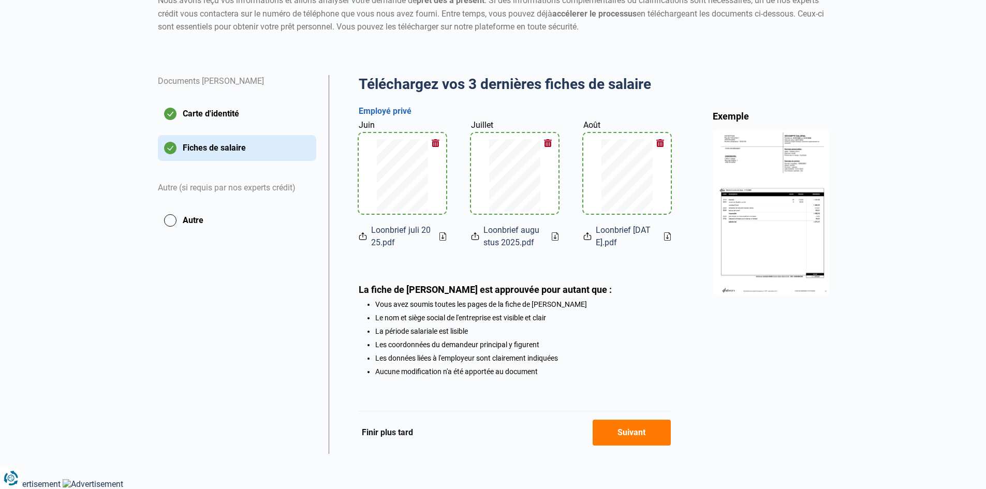
click at [660, 432] on button "Suivant" at bounding box center [632, 433] width 78 height 26
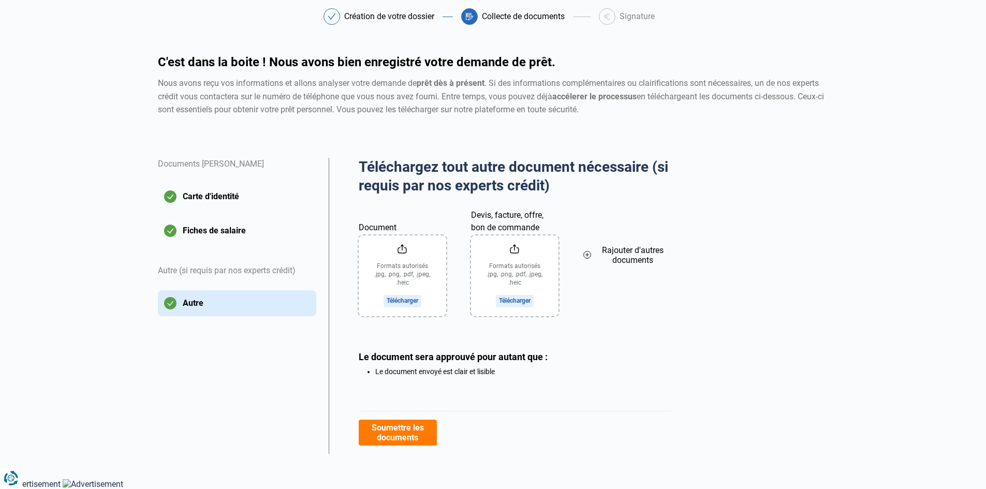
click at [417, 435] on button "Soumettre les documents" at bounding box center [398, 433] width 78 height 26
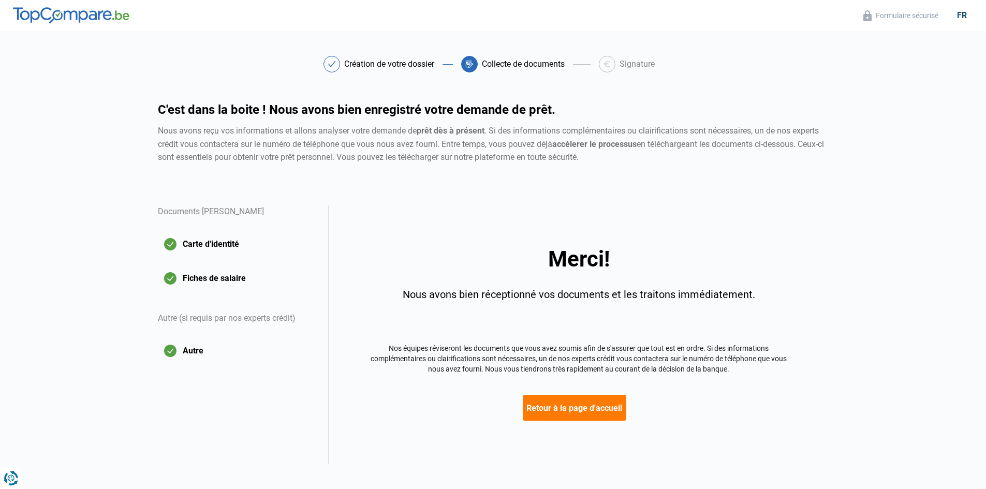
click at [570, 410] on button "Retour à la page d'accueil" at bounding box center [575, 408] width 104 height 26
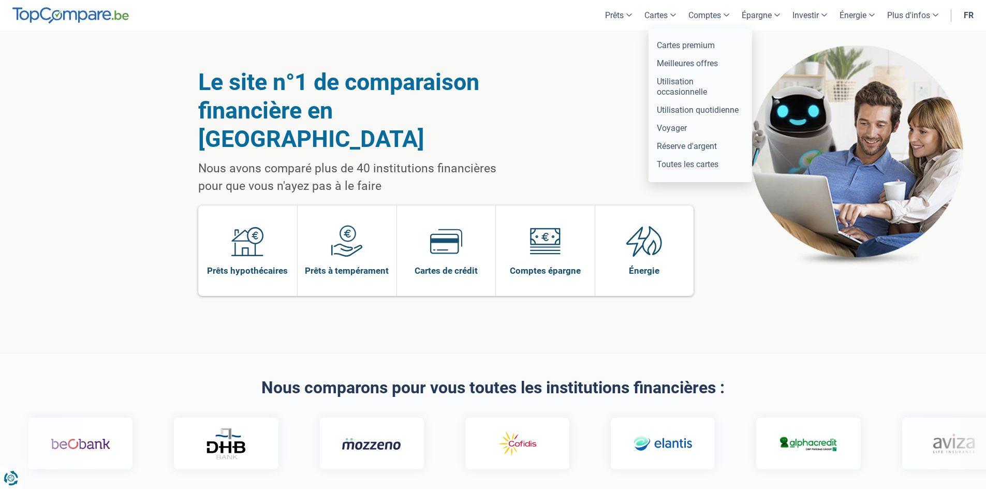
click at [669, 15] on link "Cartes" at bounding box center [660, 15] width 44 height 31
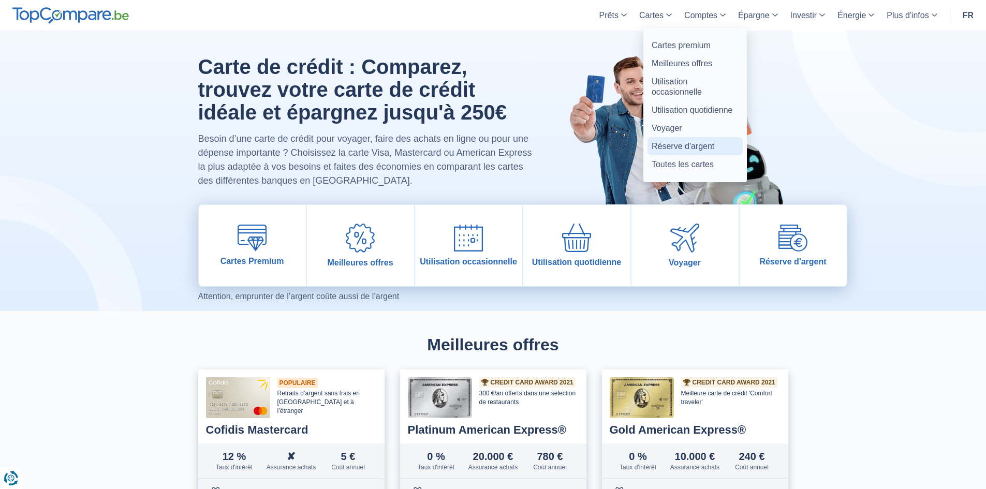
click at [687, 150] on link "Réserve d'argent" at bounding box center [694, 146] width 95 height 18
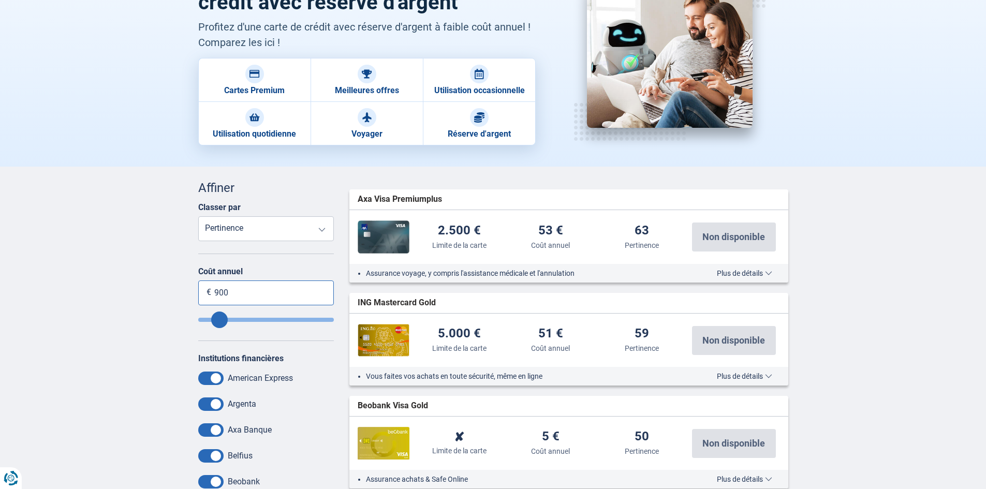
click at [252, 299] on input "900" at bounding box center [266, 293] width 136 height 25
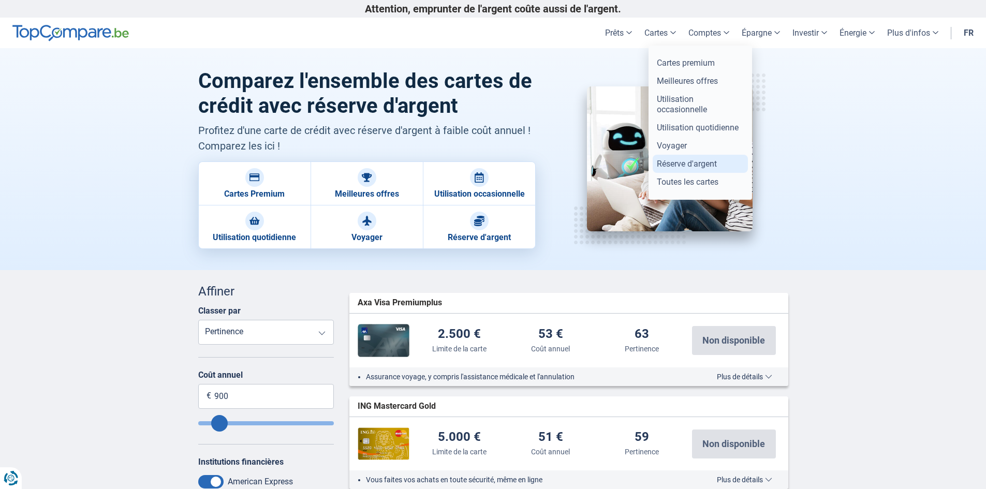
click at [702, 166] on link "Réserve d'argent" at bounding box center [700, 164] width 95 height 18
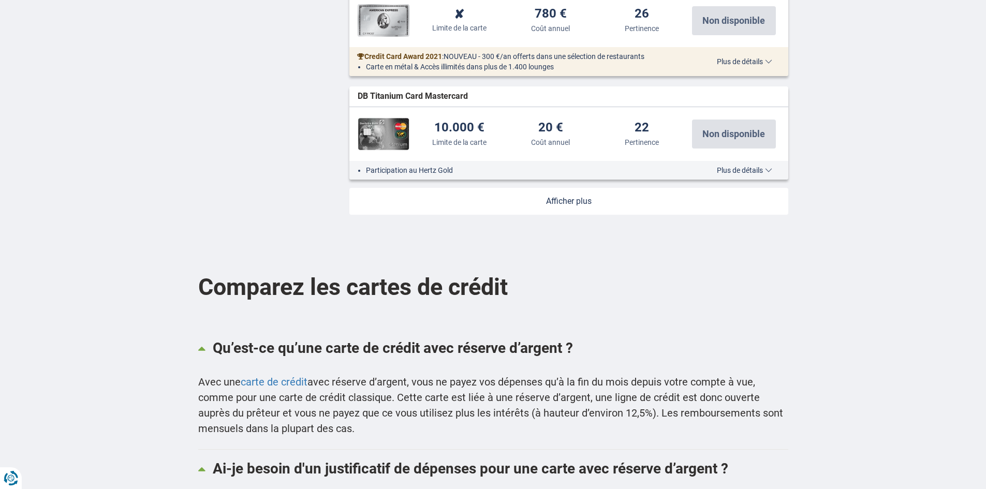
scroll to position [1294, 0]
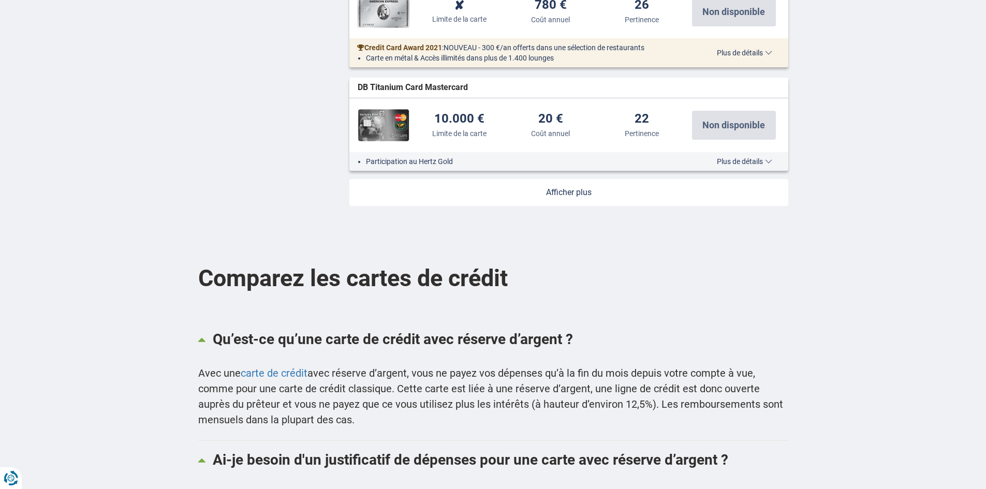
click at [590, 198] on link at bounding box center [568, 192] width 439 height 27
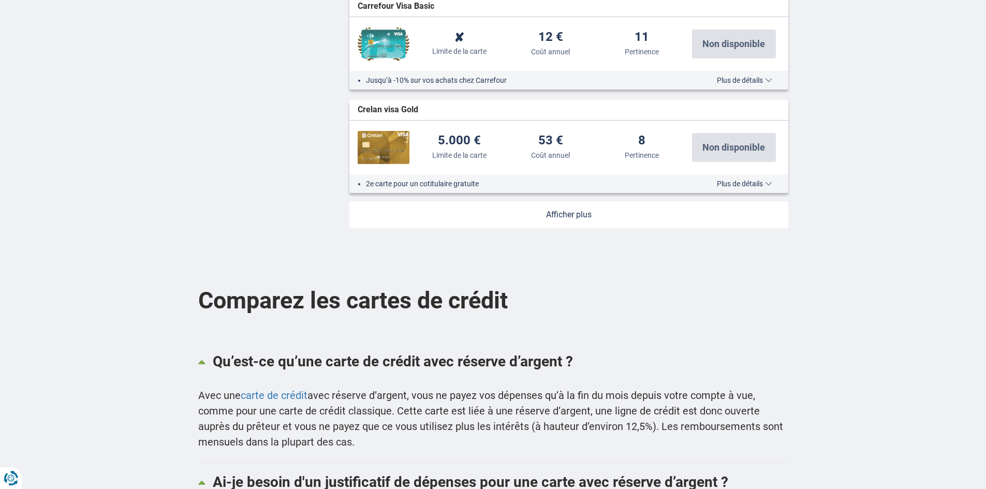
scroll to position [2329, 0]
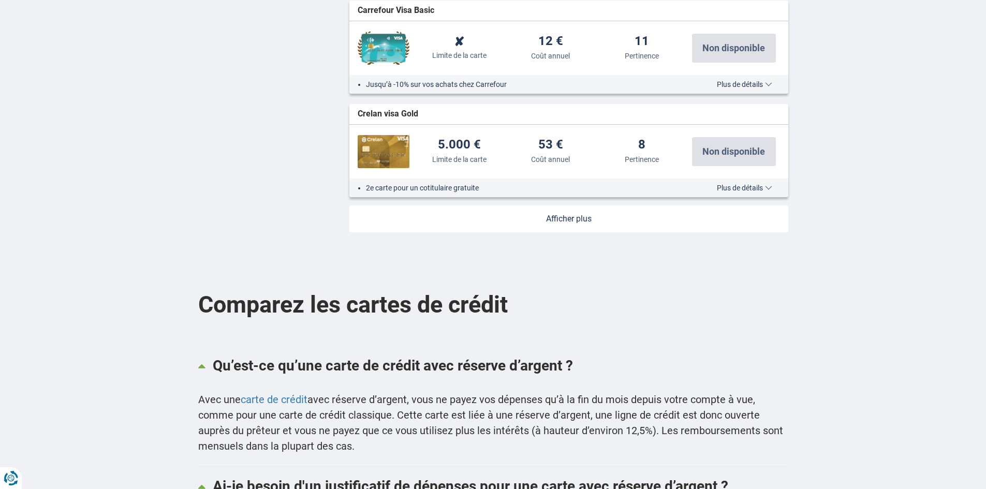
click at [599, 219] on link at bounding box center [568, 218] width 439 height 27
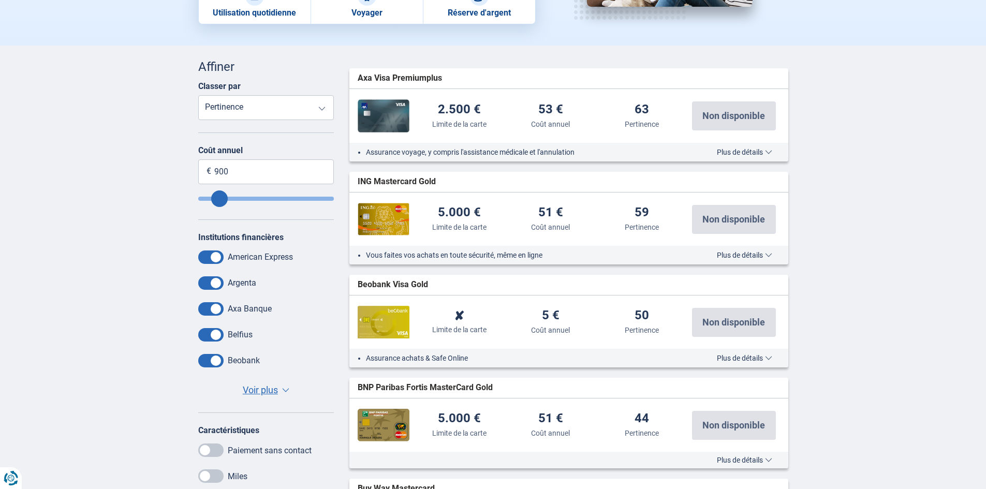
scroll to position [0, 0]
